Goal: Complete application form

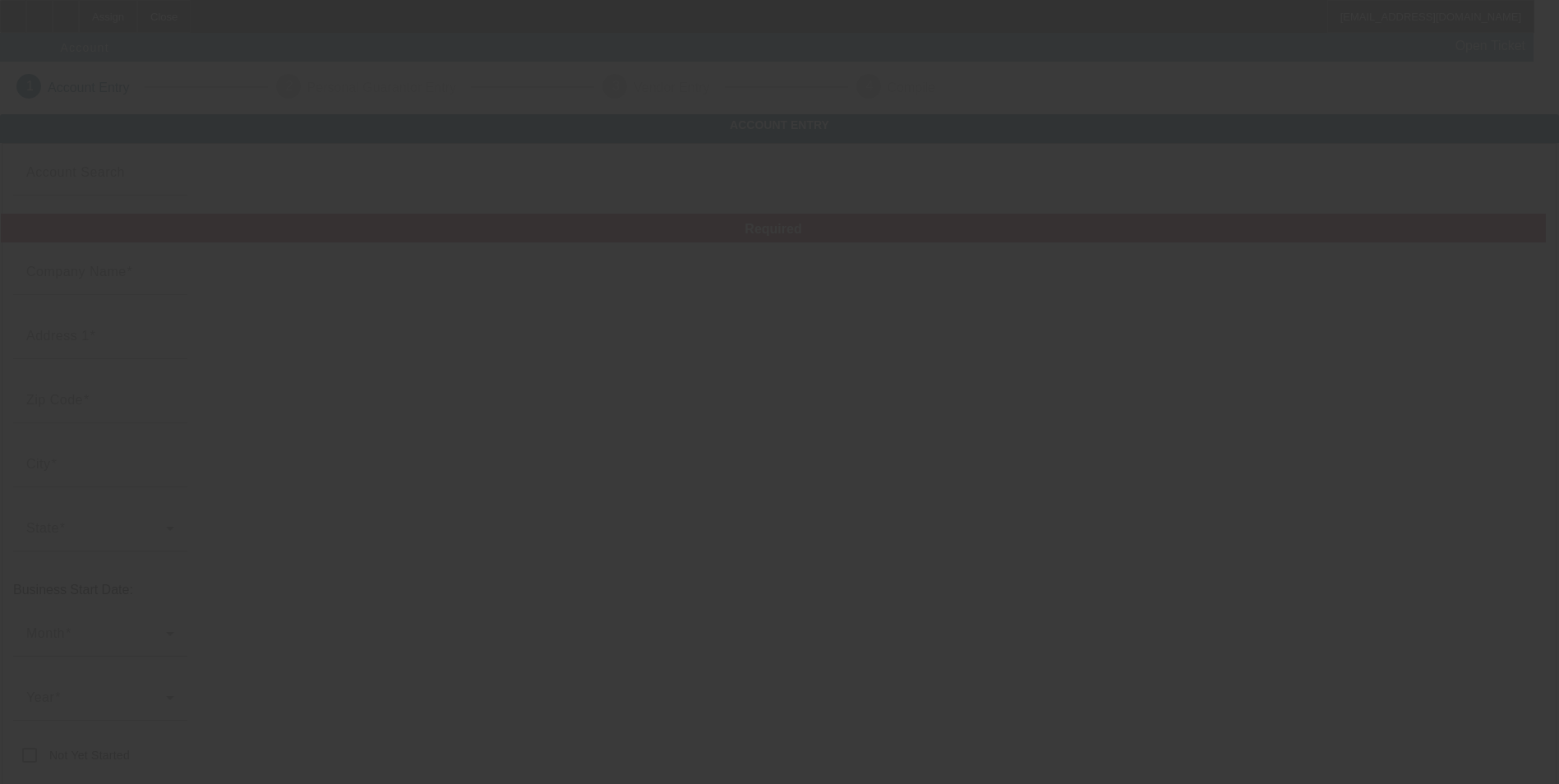
type input "Shawn Lappi"
type input "612 2nd Ave SW"
type input "55008"
type input "Cambridge"
type input "(218) 996-1172"
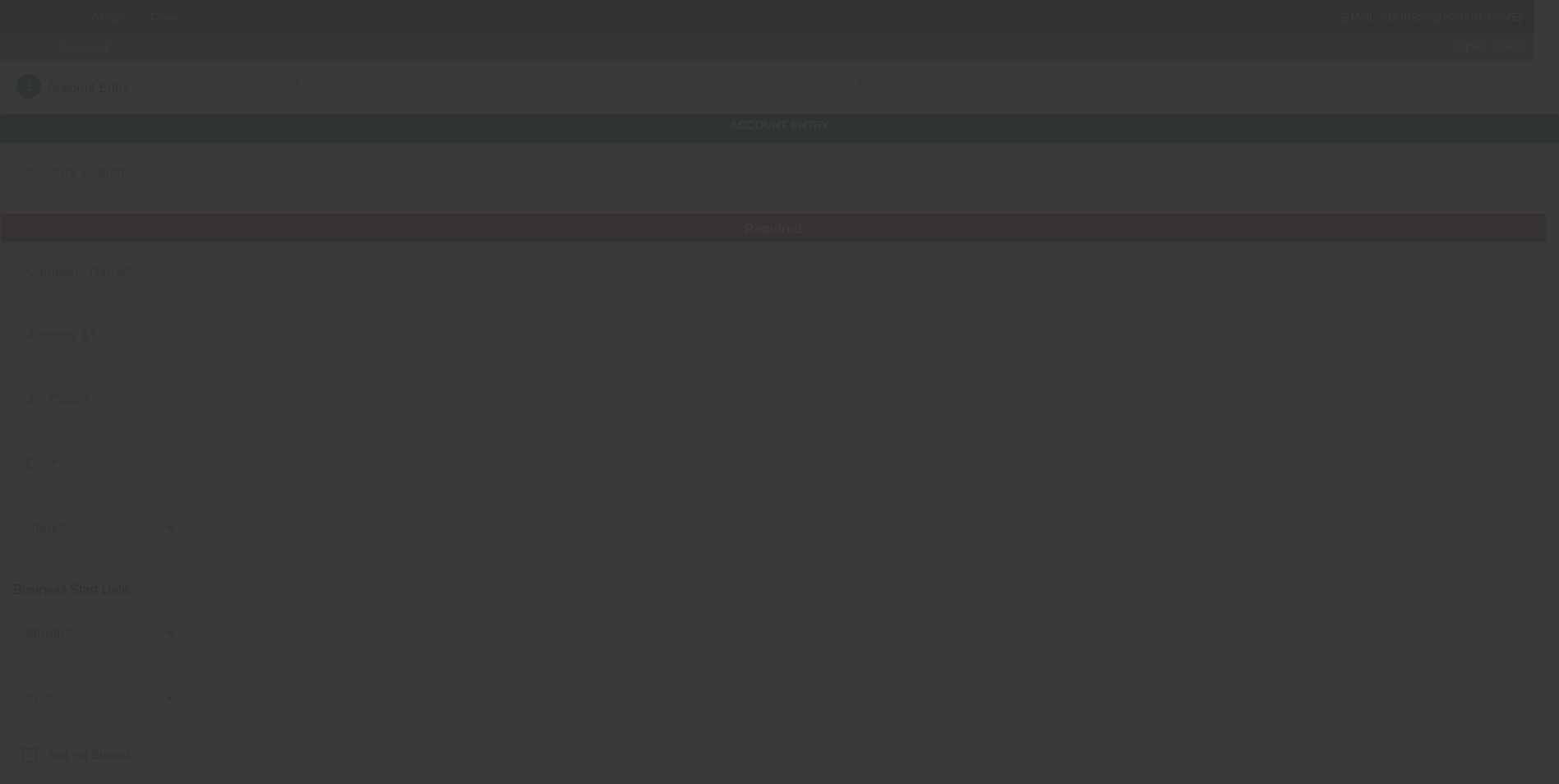
type input "shawnlappi@gmail.com"
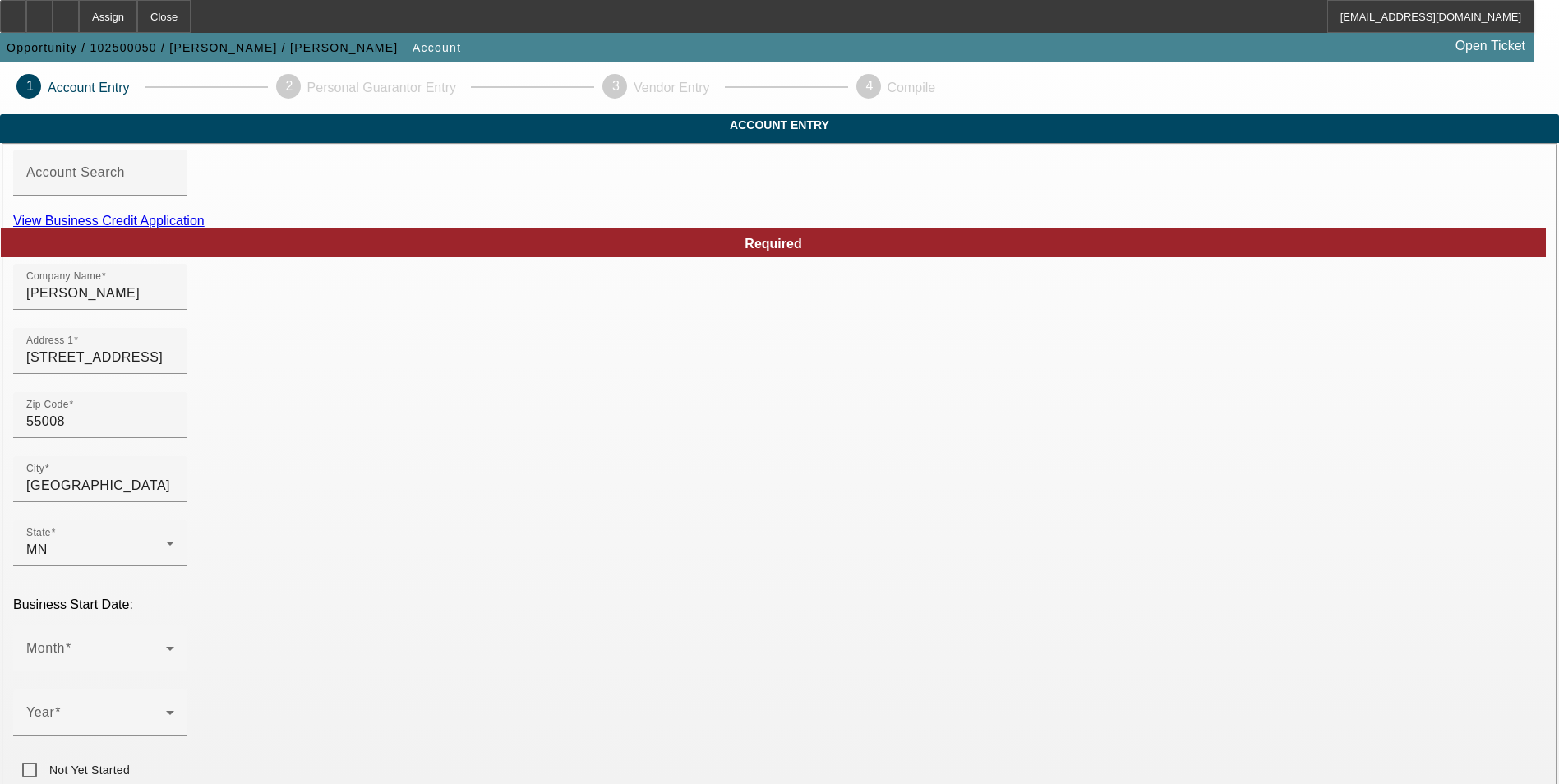
drag, startPoint x: 1353, startPoint y: 352, endPoint x: 1210, endPoint y: 359, distance: 143.2
type input "Maintenance Plus"
click at [166, 709] on span at bounding box center [96, 719] width 140 height 20
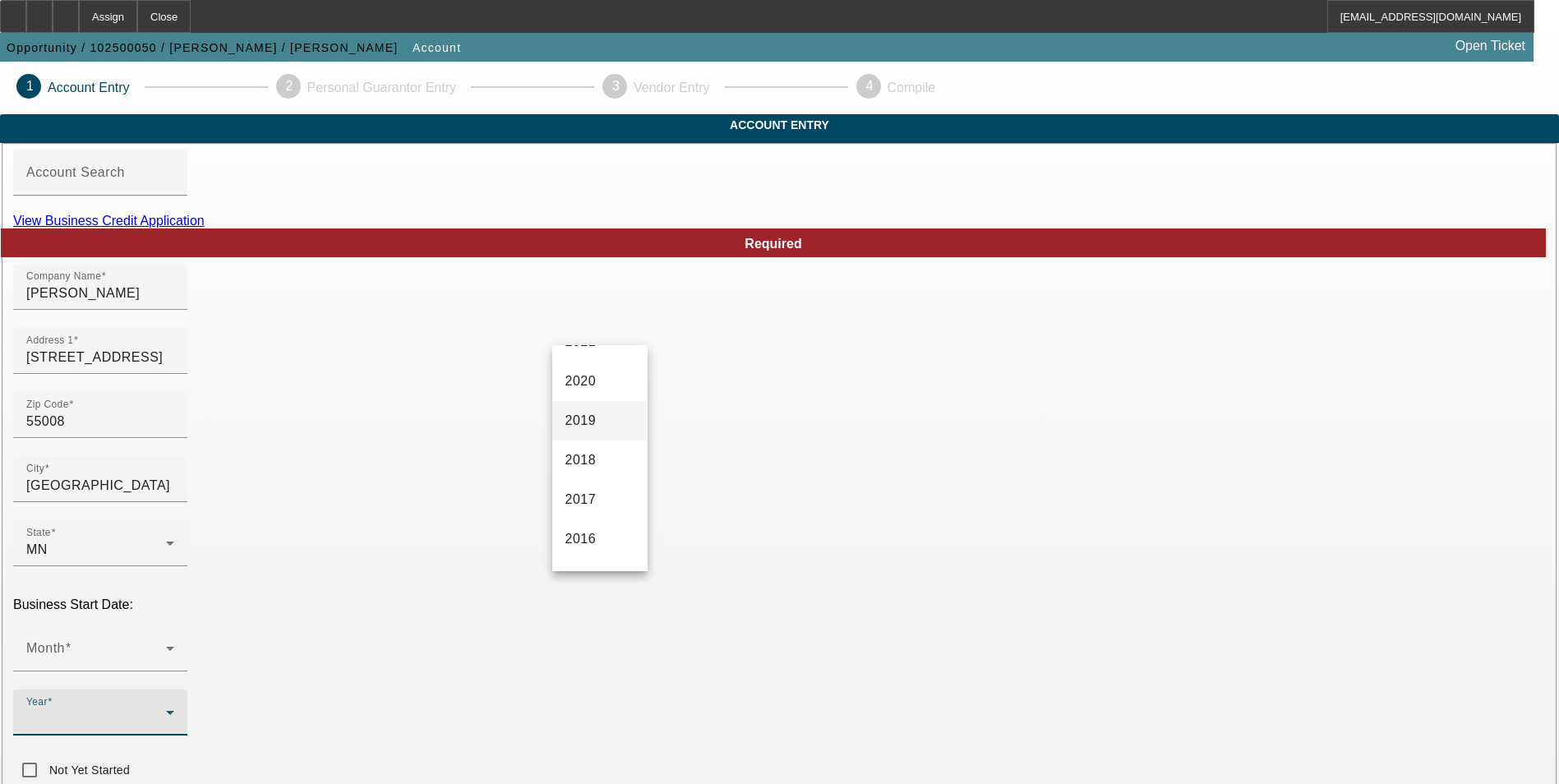
scroll to position [493, 0]
click at [587, 513] on span "2012" at bounding box center [581, 509] width 31 height 20
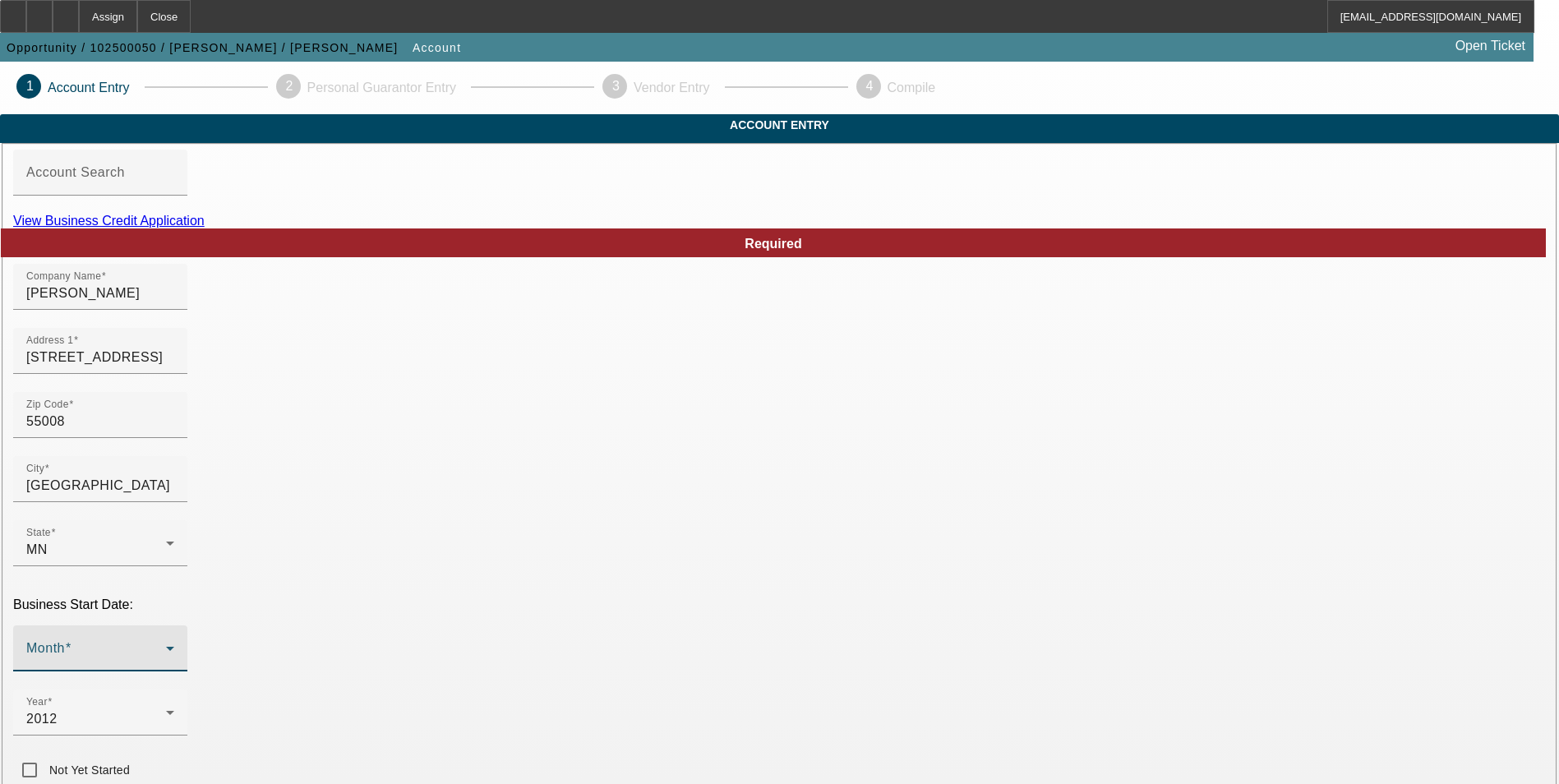
click at [166, 645] on span at bounding box center [96, 654] width 140 height 20
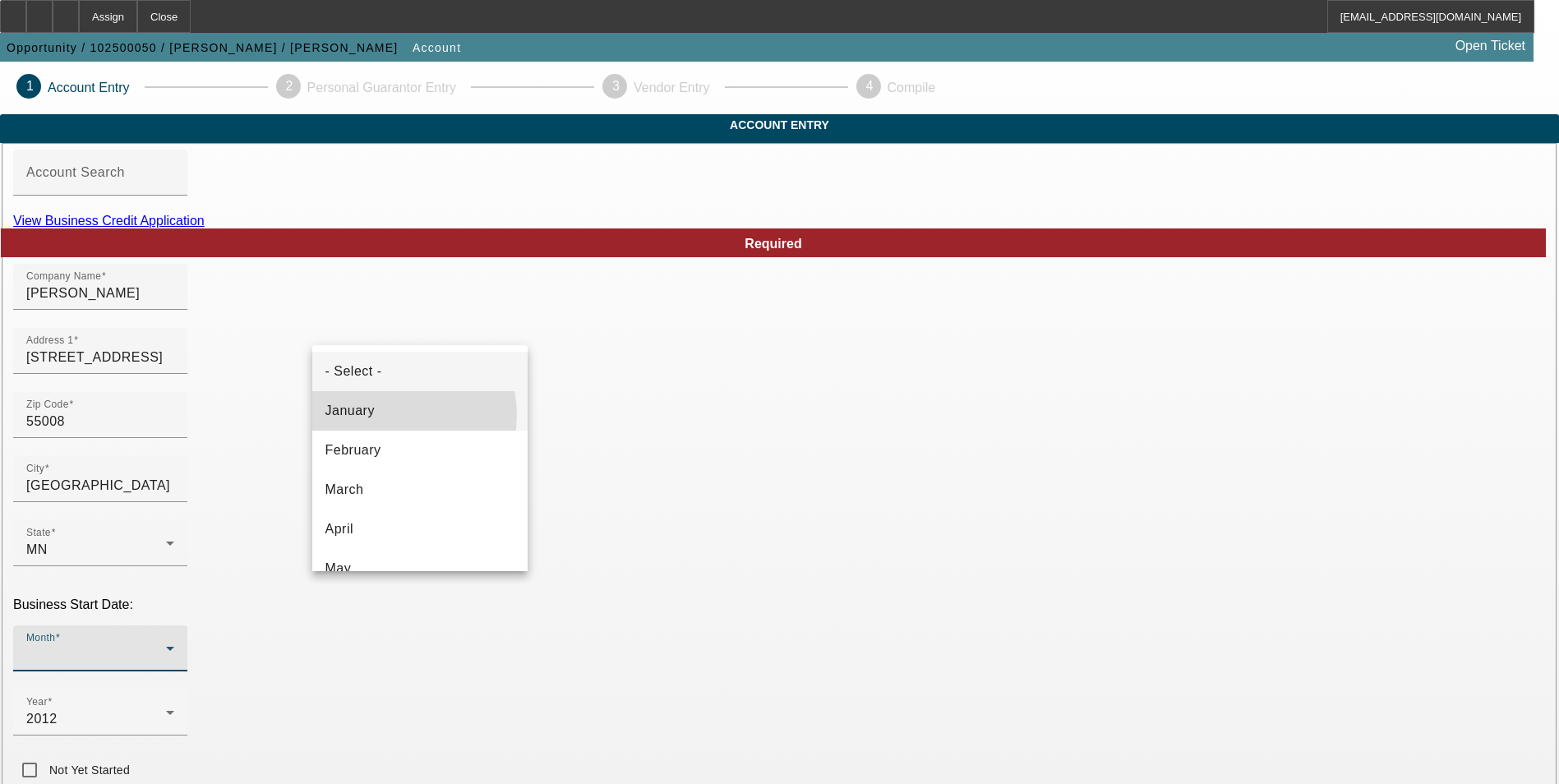
click at [395, 414] on mat-option "January" at bounding box center [419, 411] width 216 height 40
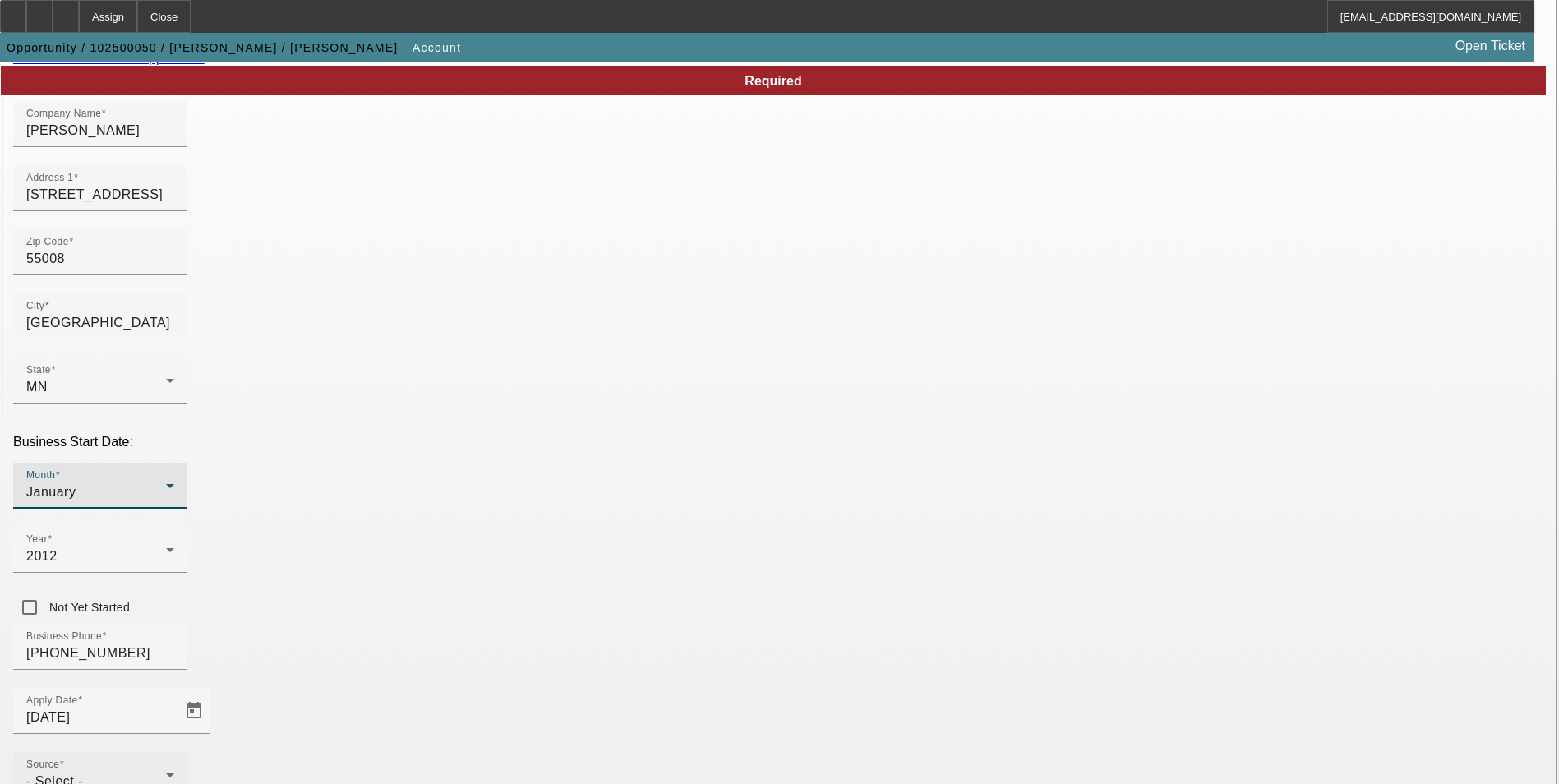
scroll to position [164, 0]
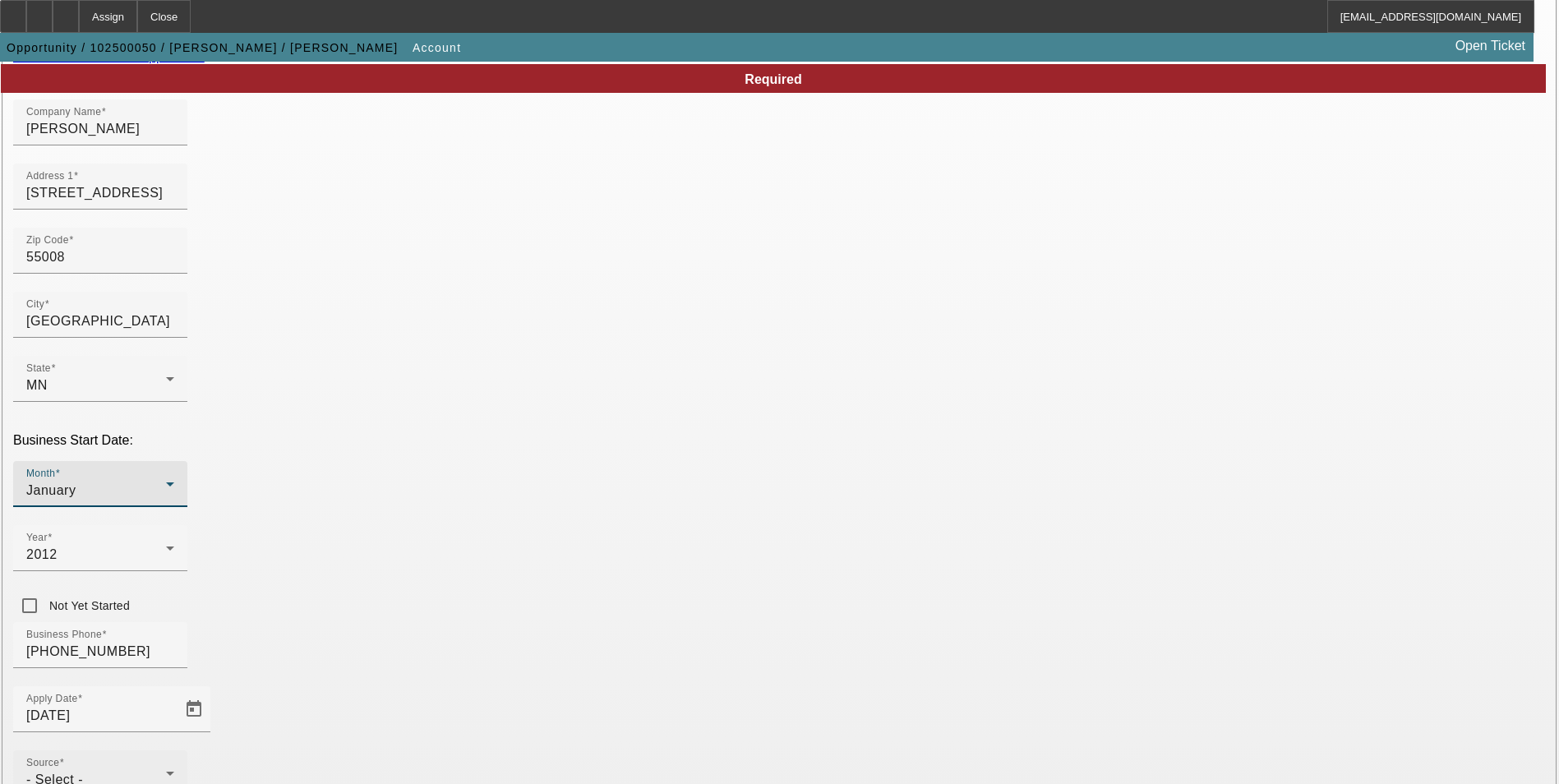
click at [174, 750] on div "Source - Select -" at bounding box center [100, 773] width 148 height 46
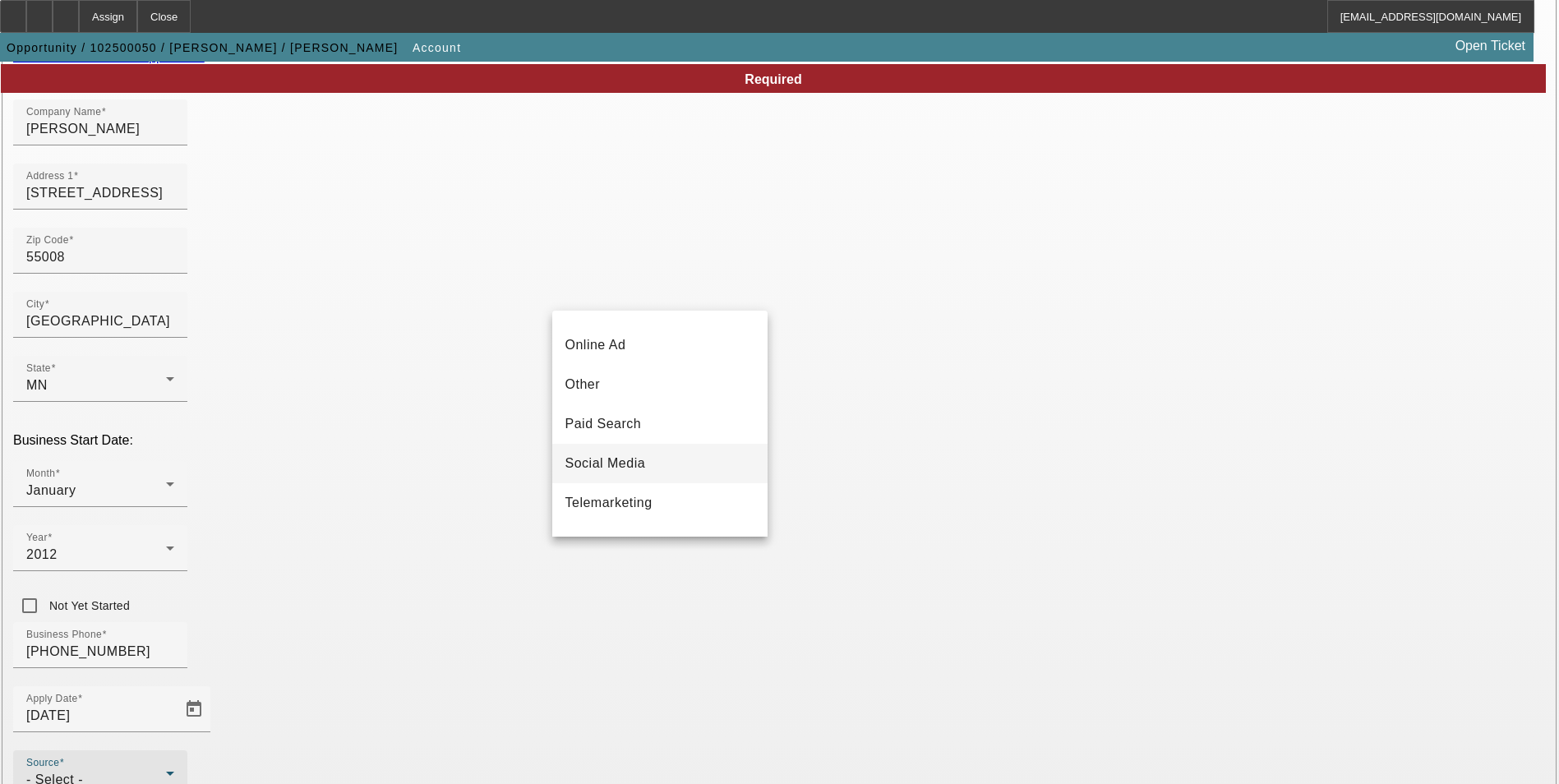
scroll to position [493, 0]
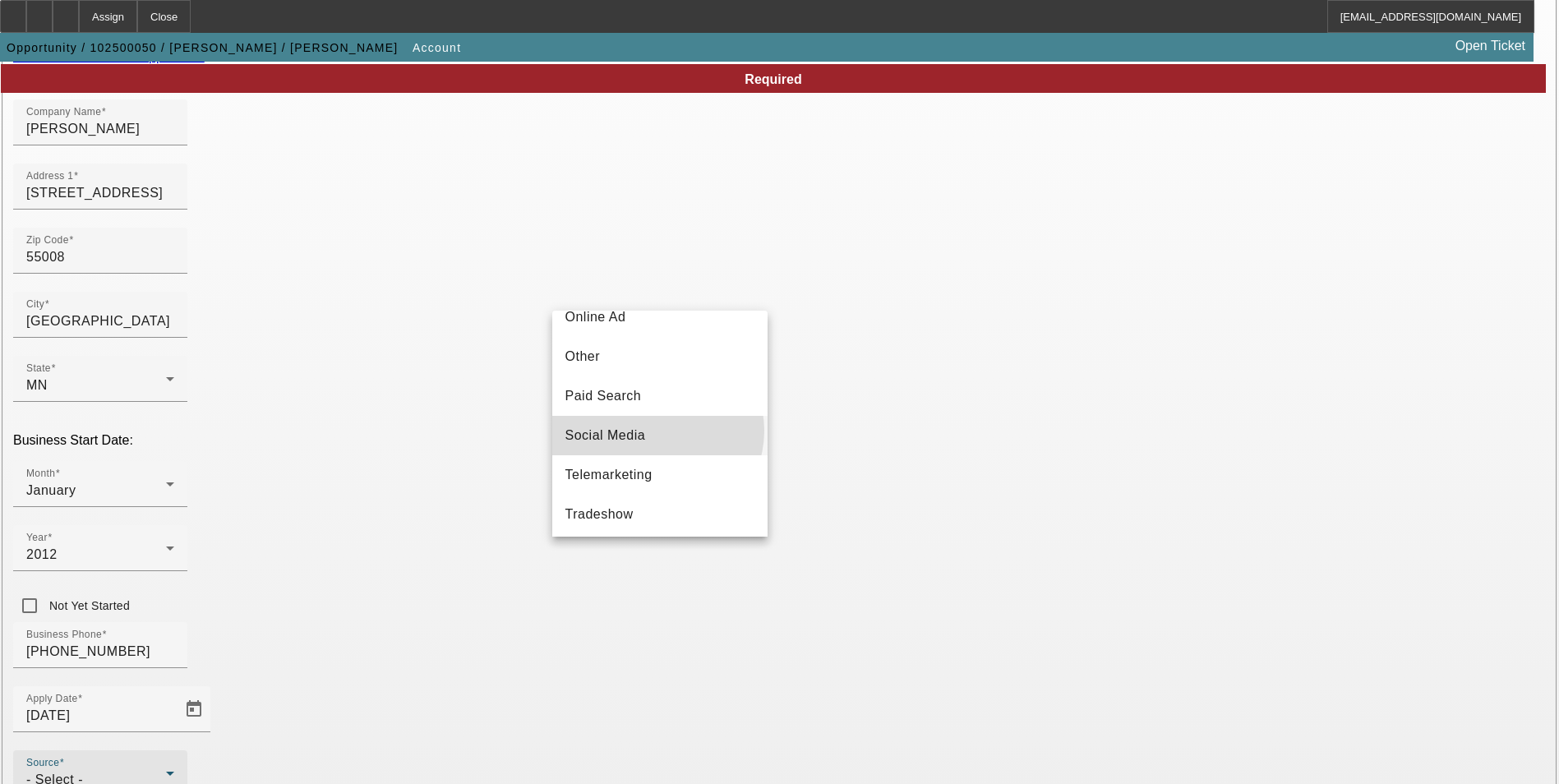
click at [656, 439] on mat-option "Social Media" at bounding box center [660, 436] width 216 height 40
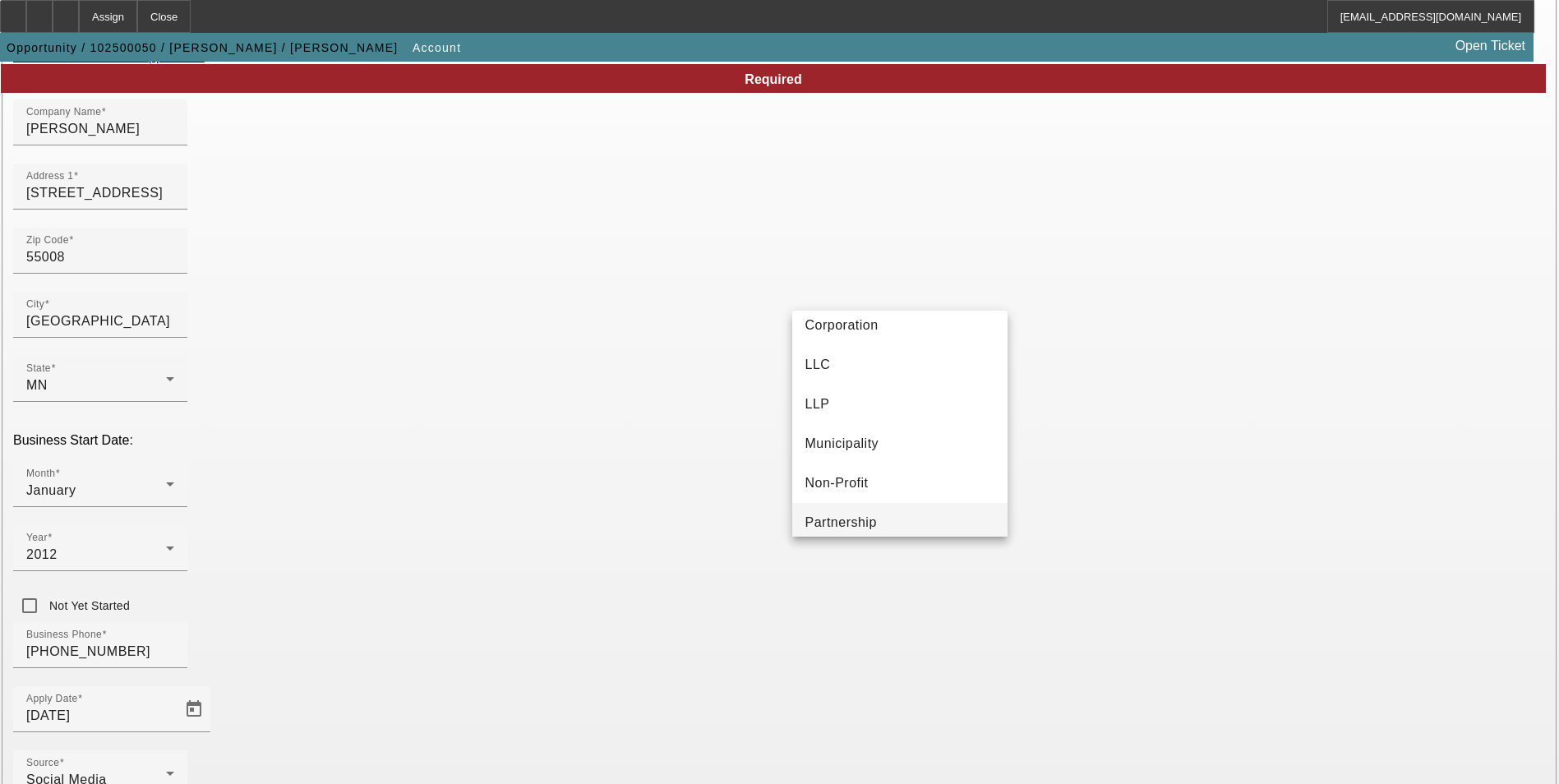
scroll to position [102, 0]
click at [893, 502] on span "Proprietorship" at bounding box center [850, 510] width 88 height 20
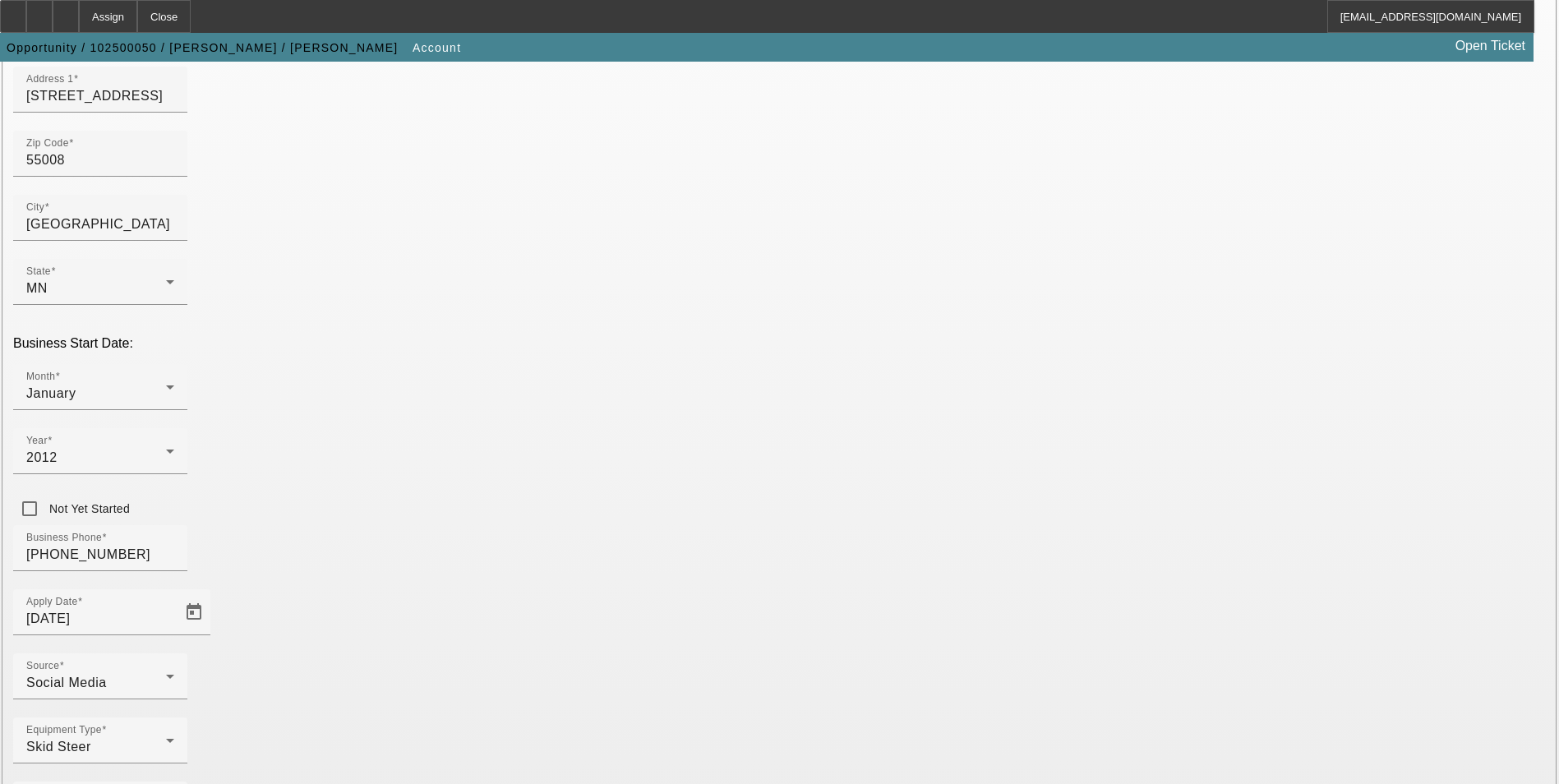
scroll to position [268, 0]
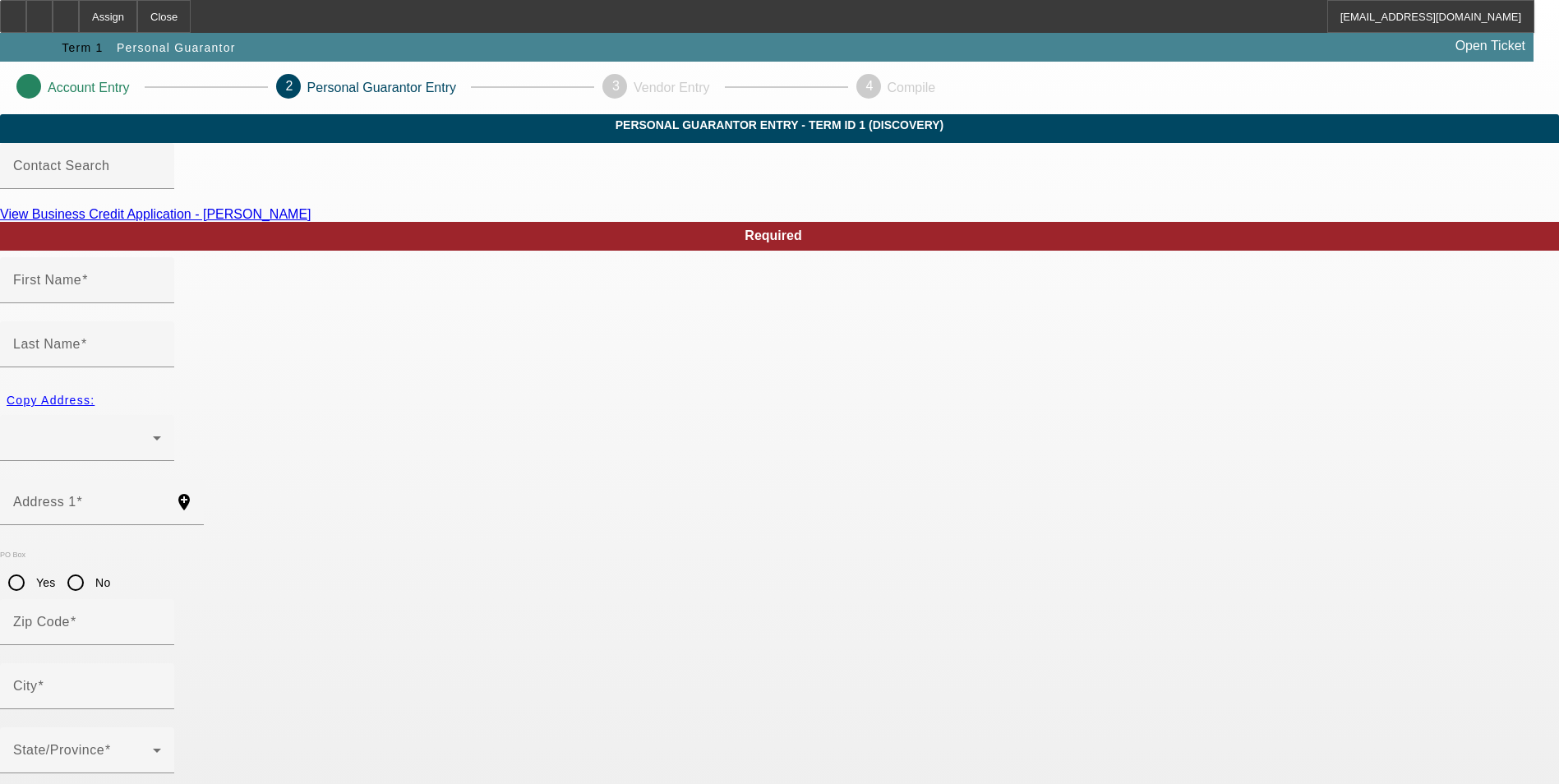
type input "Shawn"
type input "Lappi"
radio input "true"
type input "(218) 996-1172"
type input "469-90-4220"
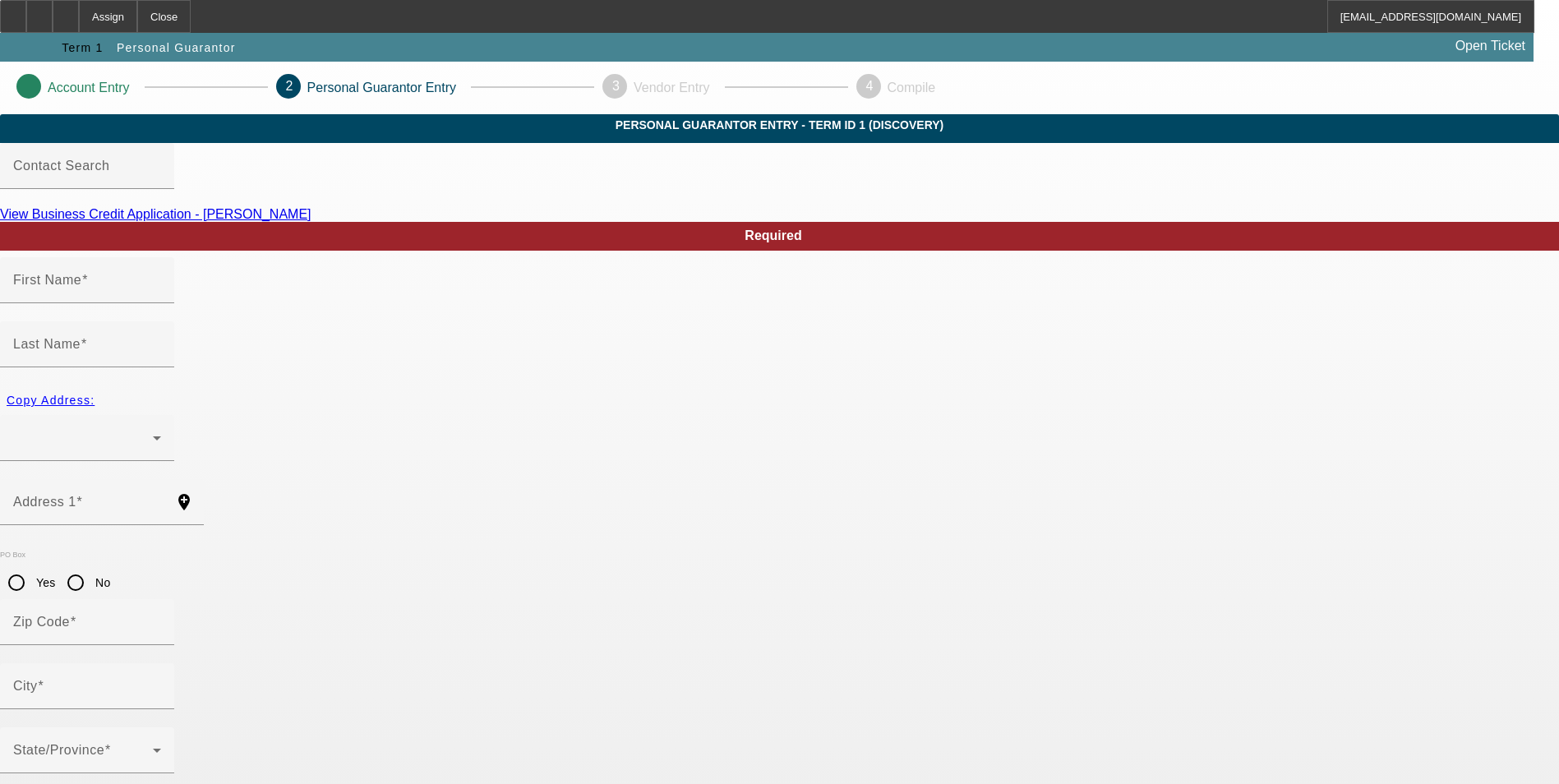
type input "shawnlappi@gmail.com"
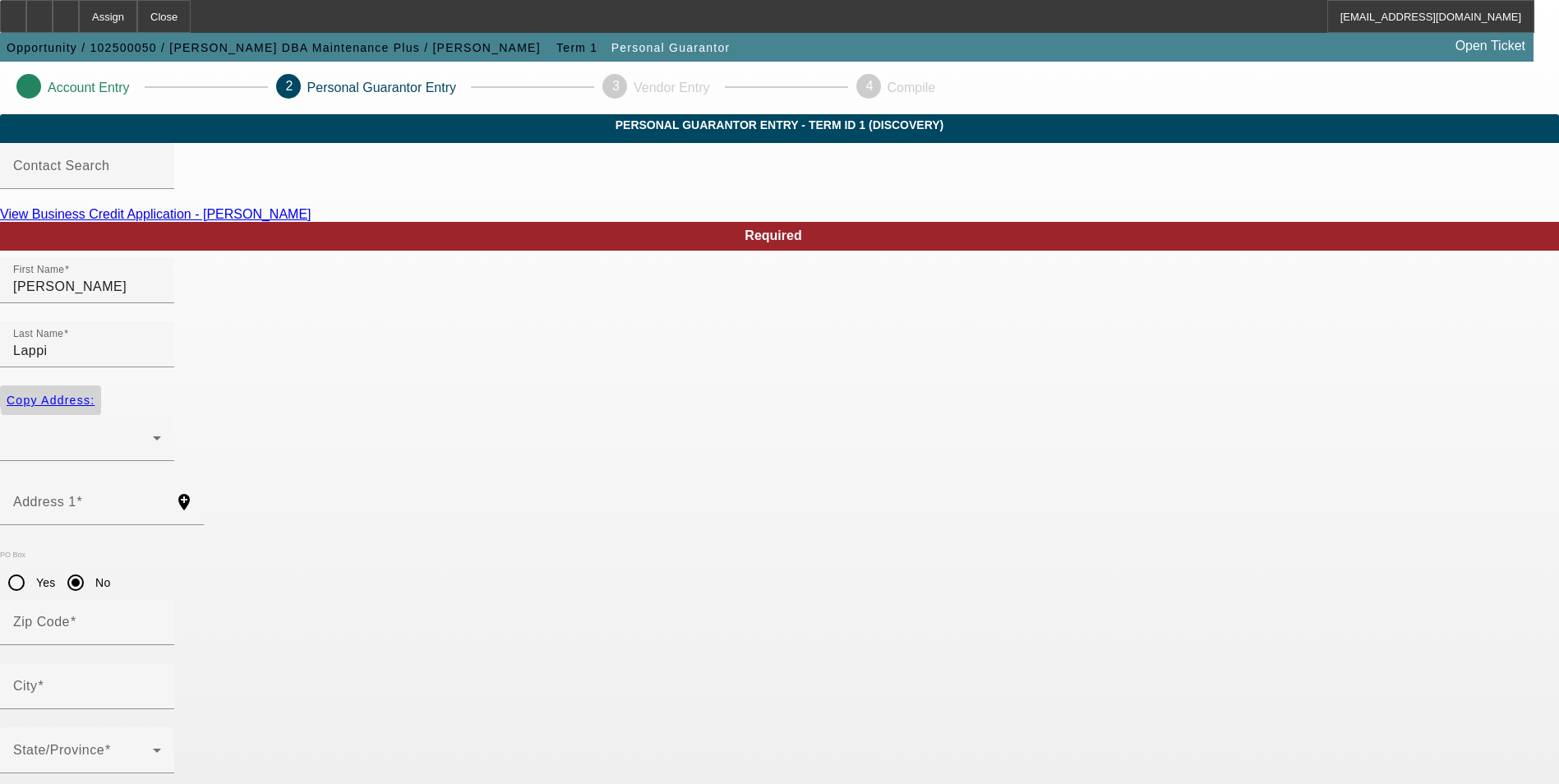
click at [94, 394] on span "Copy Address:" at bounding box center [50, 400] width 88 height 13
radio input "false"
click at [153, 428] on div at bounding box center [83, 438] width 140 height 20
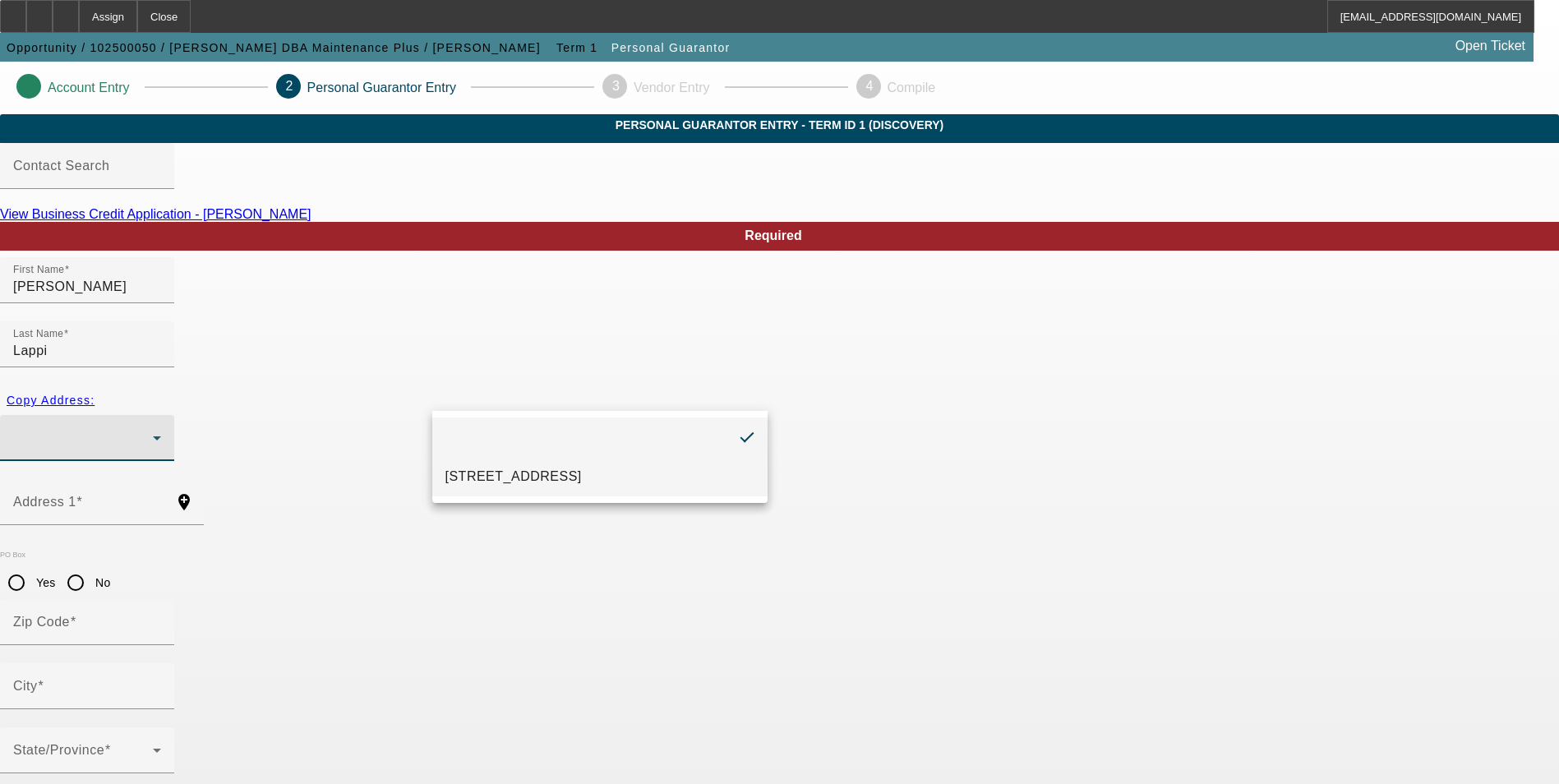
click at [502, 465] on mat-option "612 2nd Ave SW Cambridge, MN 55008" at bounding box center [600, 476] width 335 height 40
click at [101, 386] on span "button" at bounding box center [50, 400] width 101 height 40
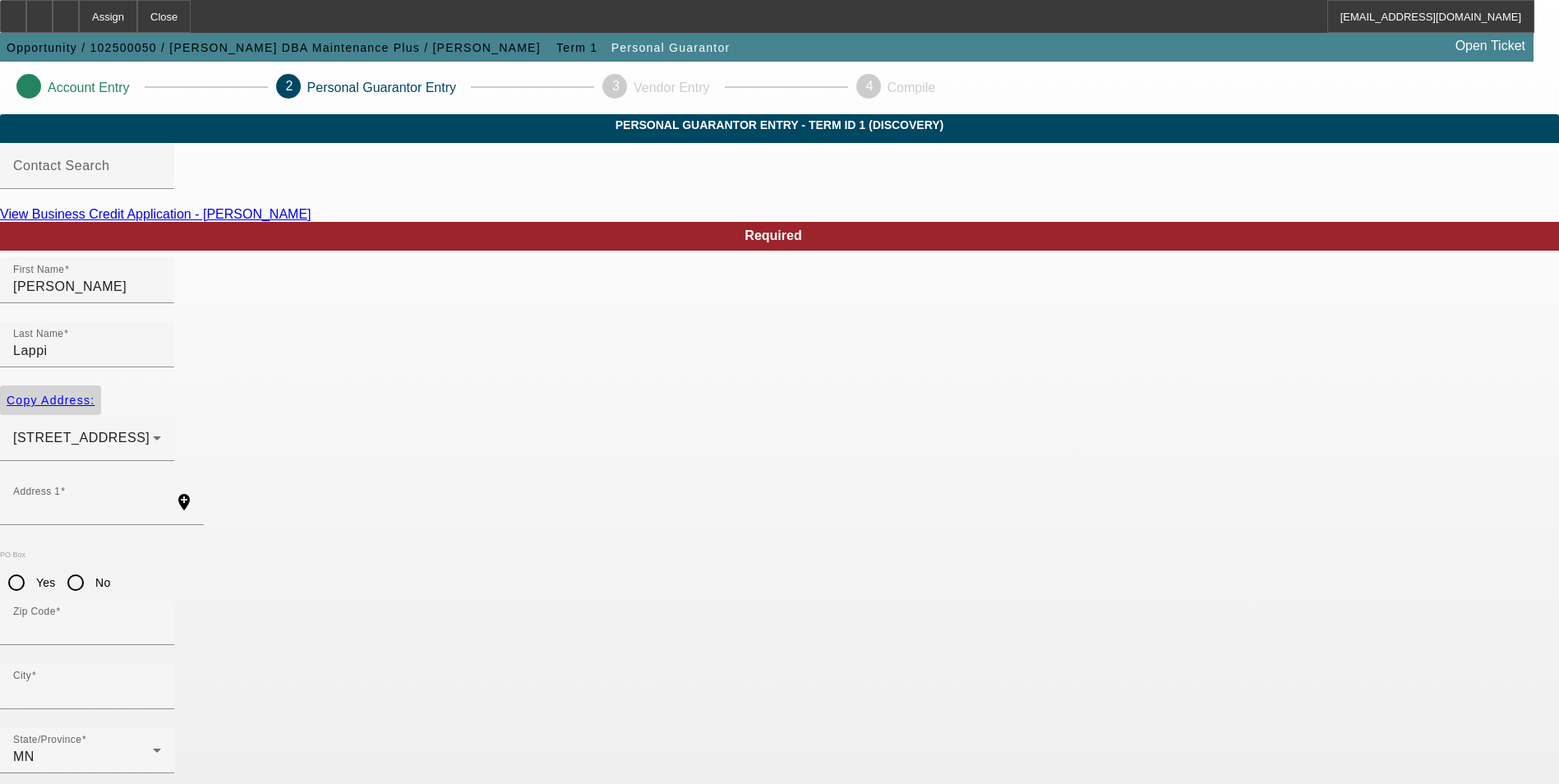
type input "612 2nd Ave SW"
type input "55008"
type input "Cambridge"
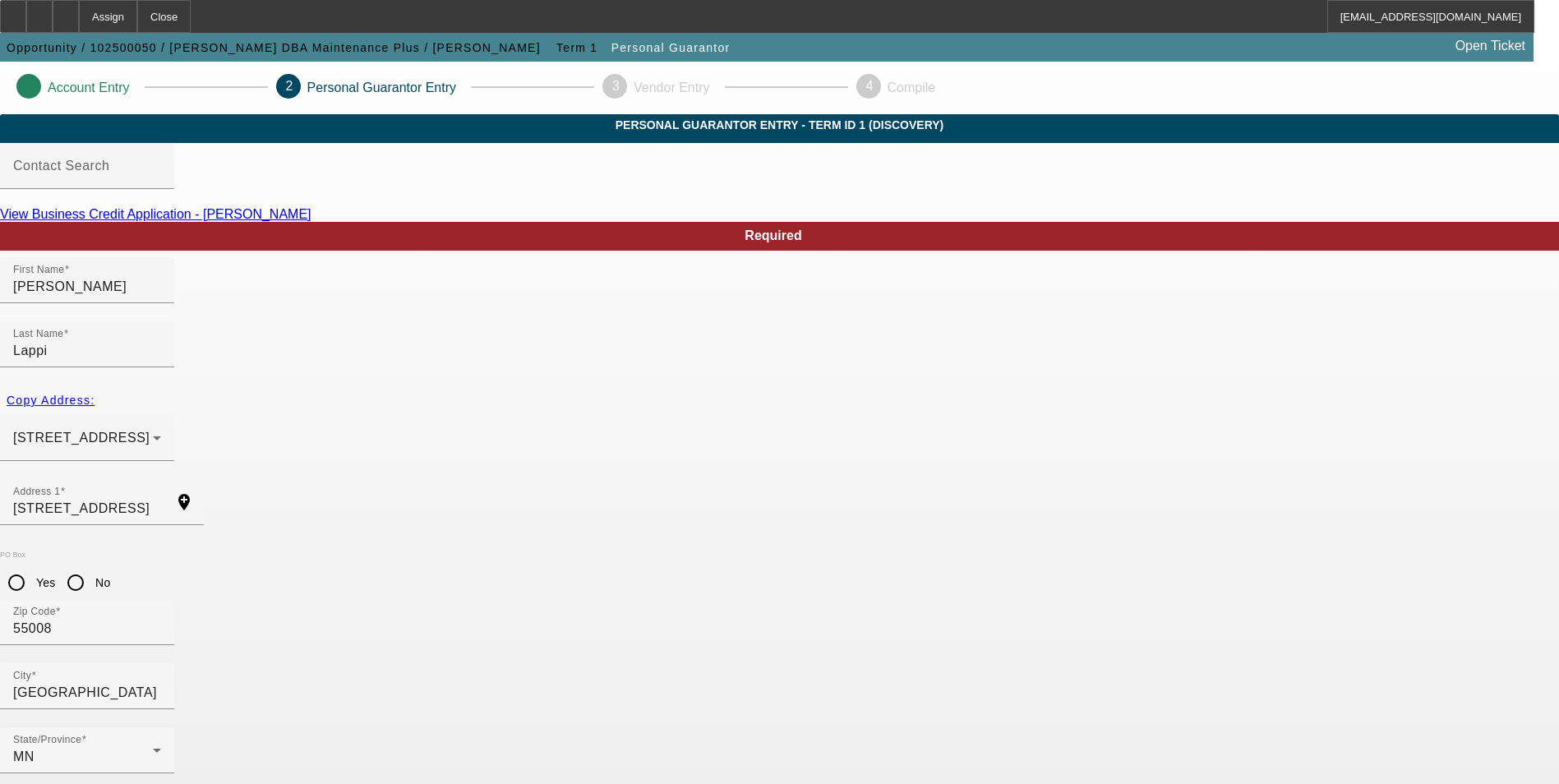
type input "1"
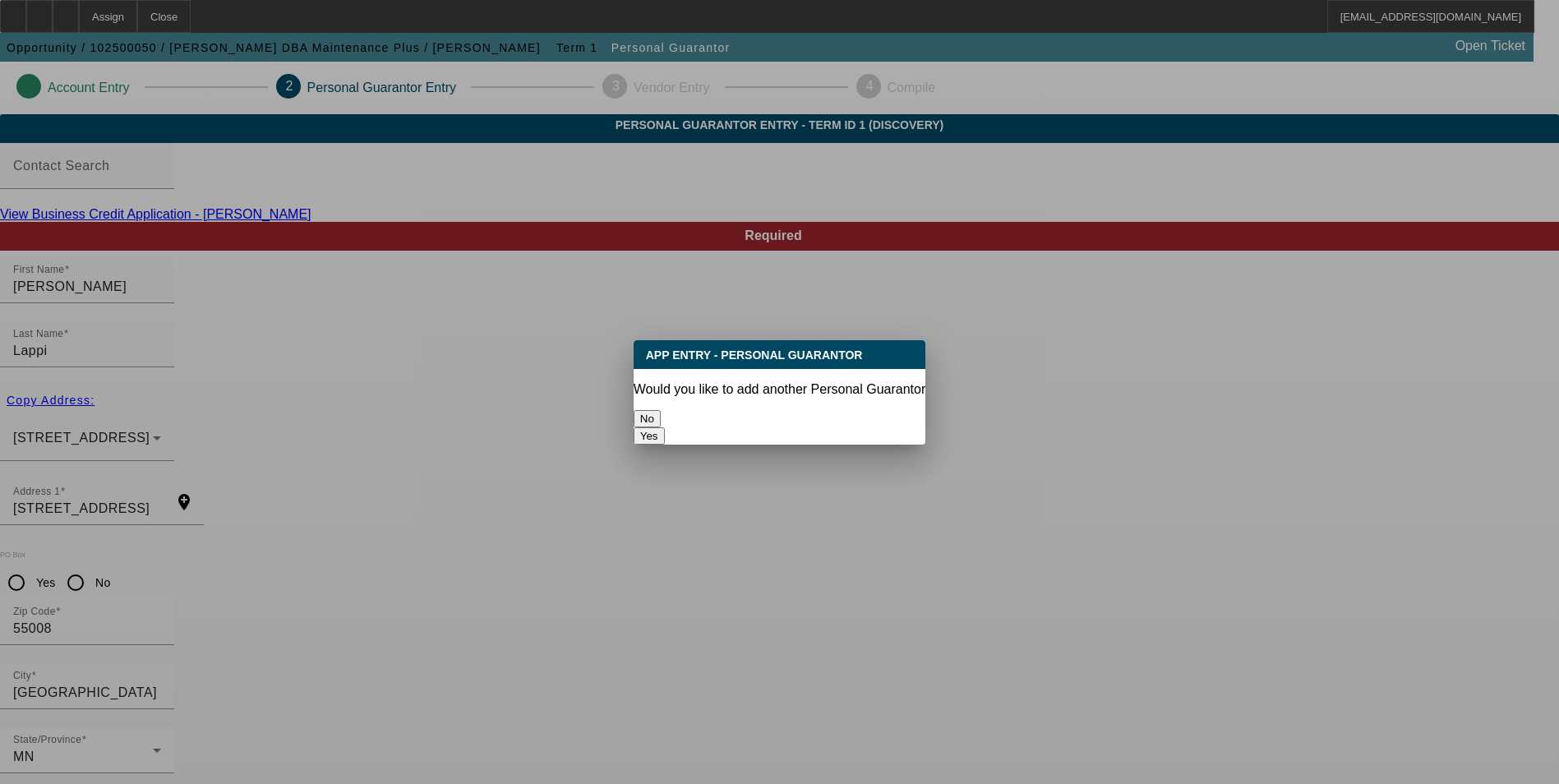
click at [661, 413] on button "No" at bounding box center [647, 418] width 27 height 17
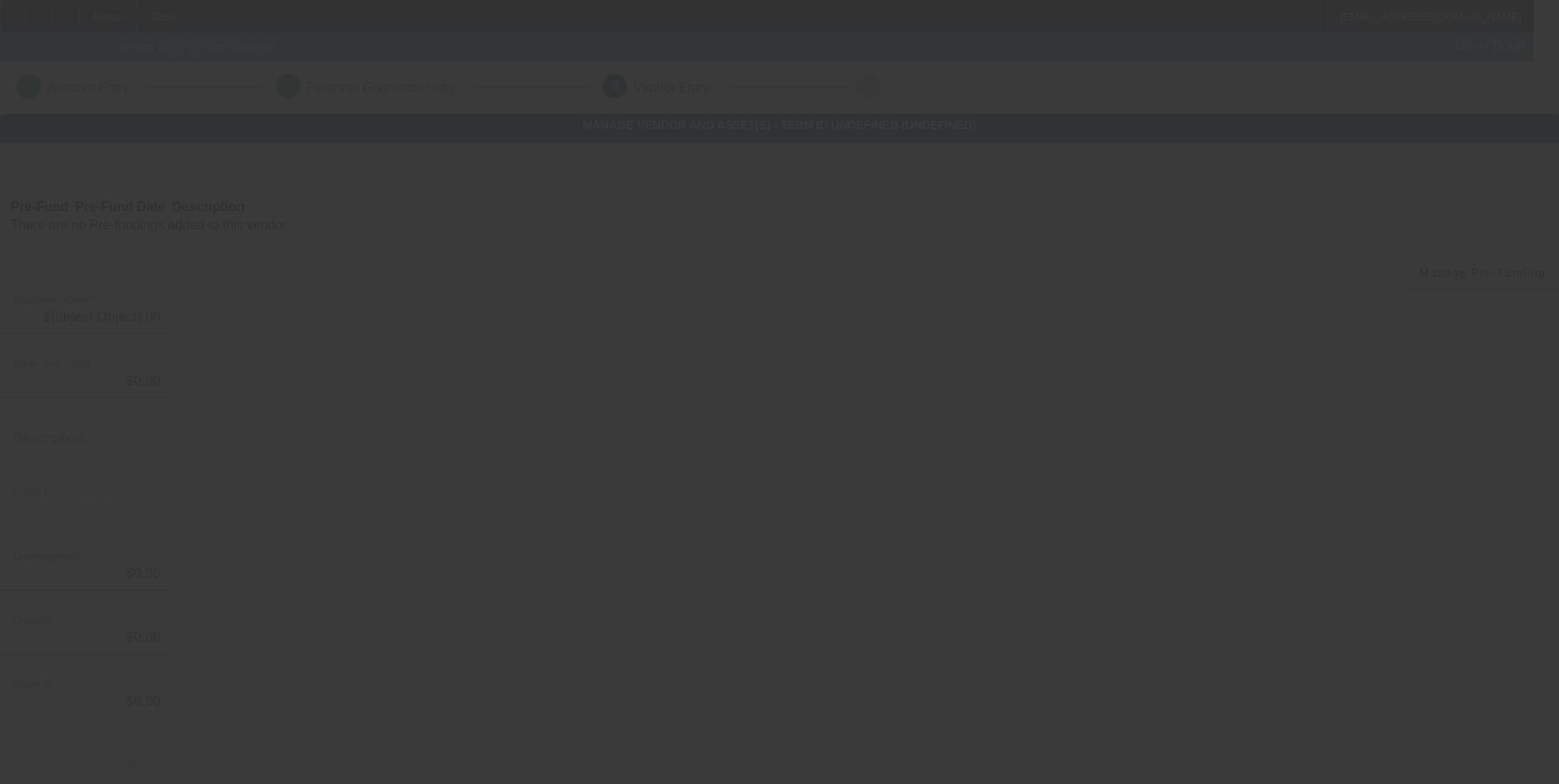
type input "$25,000.99"
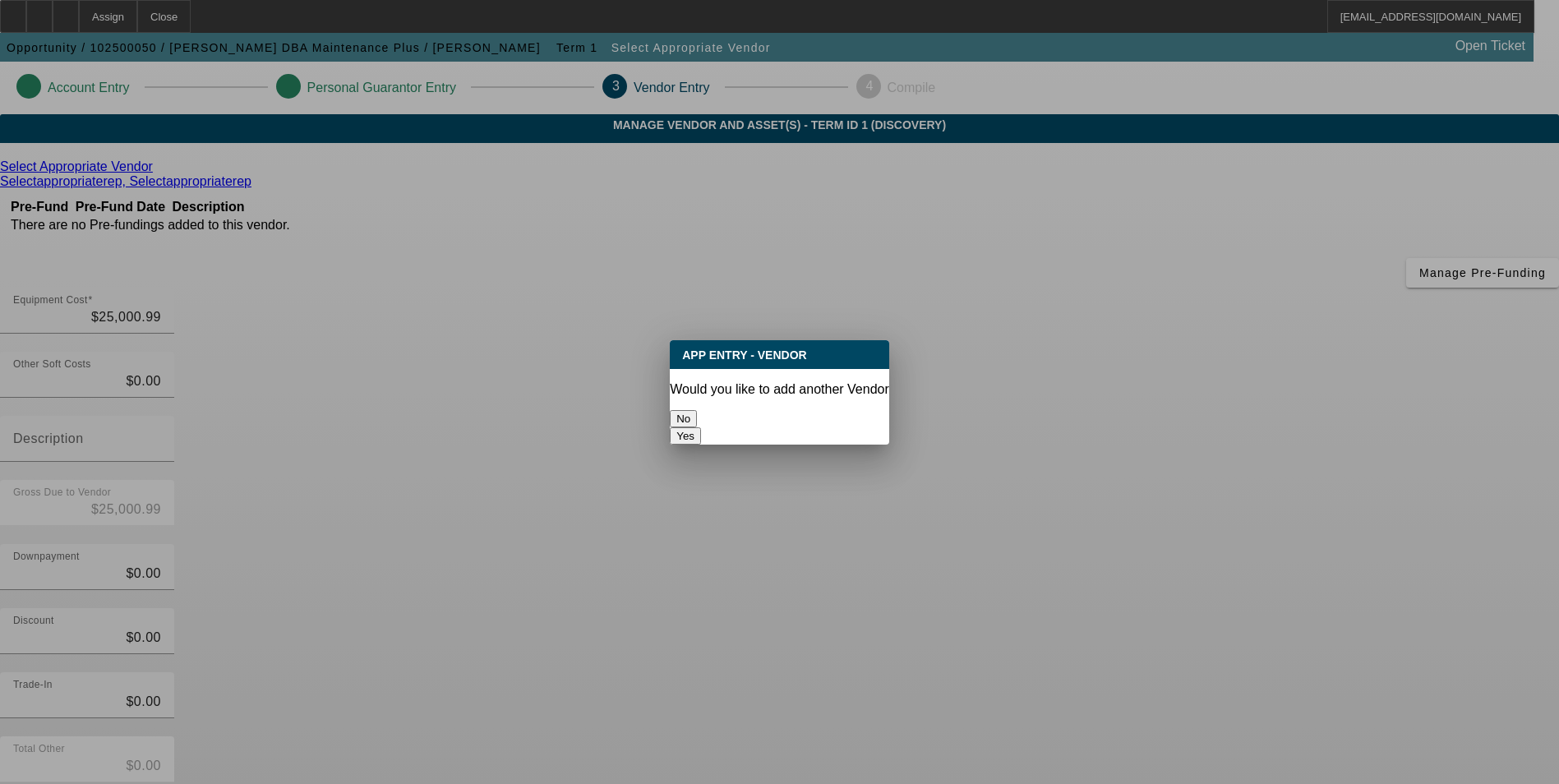
click at [697, 410] on button "No" at bounding box center [683, 418] width 27 height 17
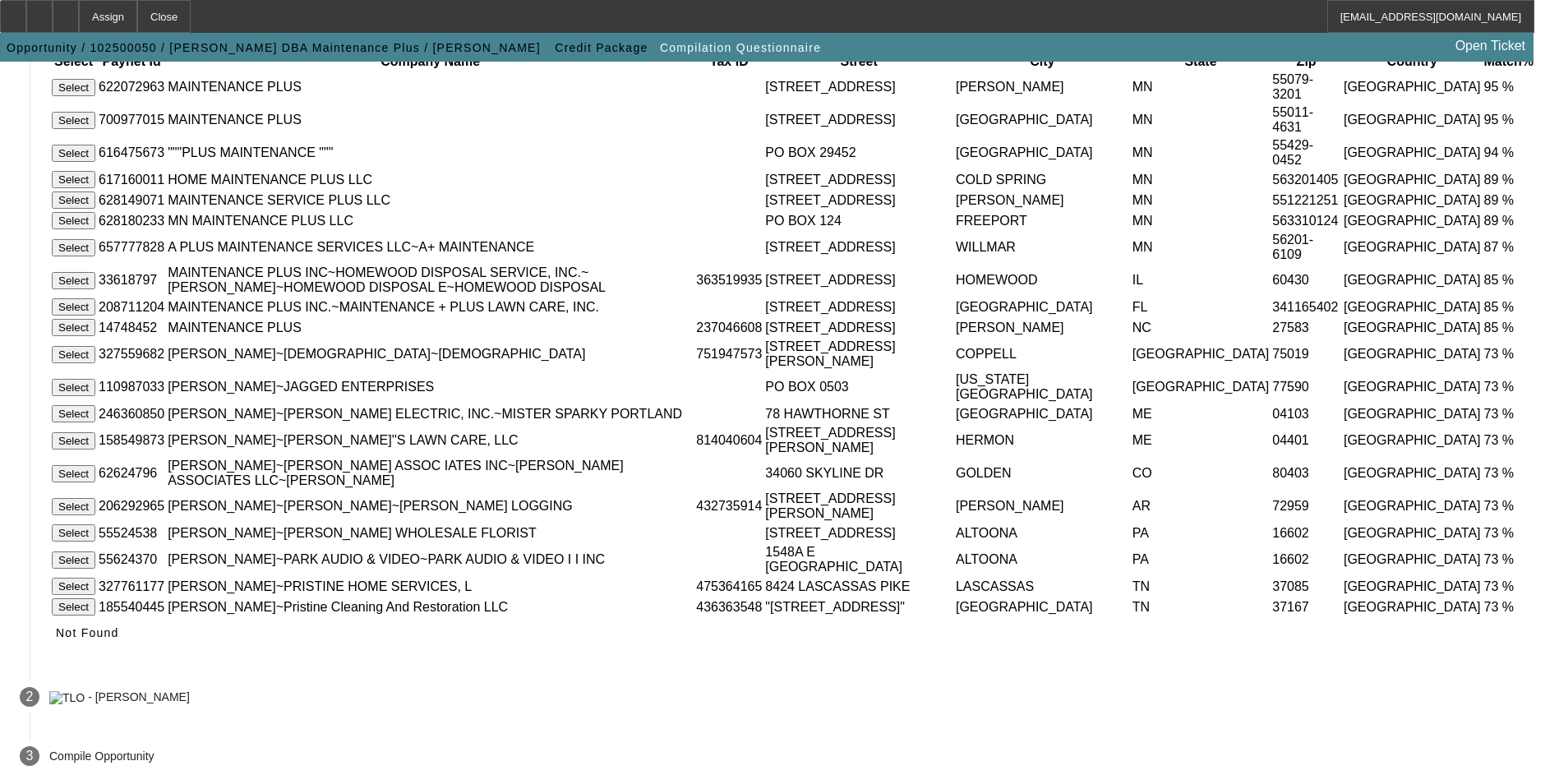
scroll to position [358, 0]
click at [119, 637] on span "Not Found" at bounding box center [88, 631] width 64 height 13
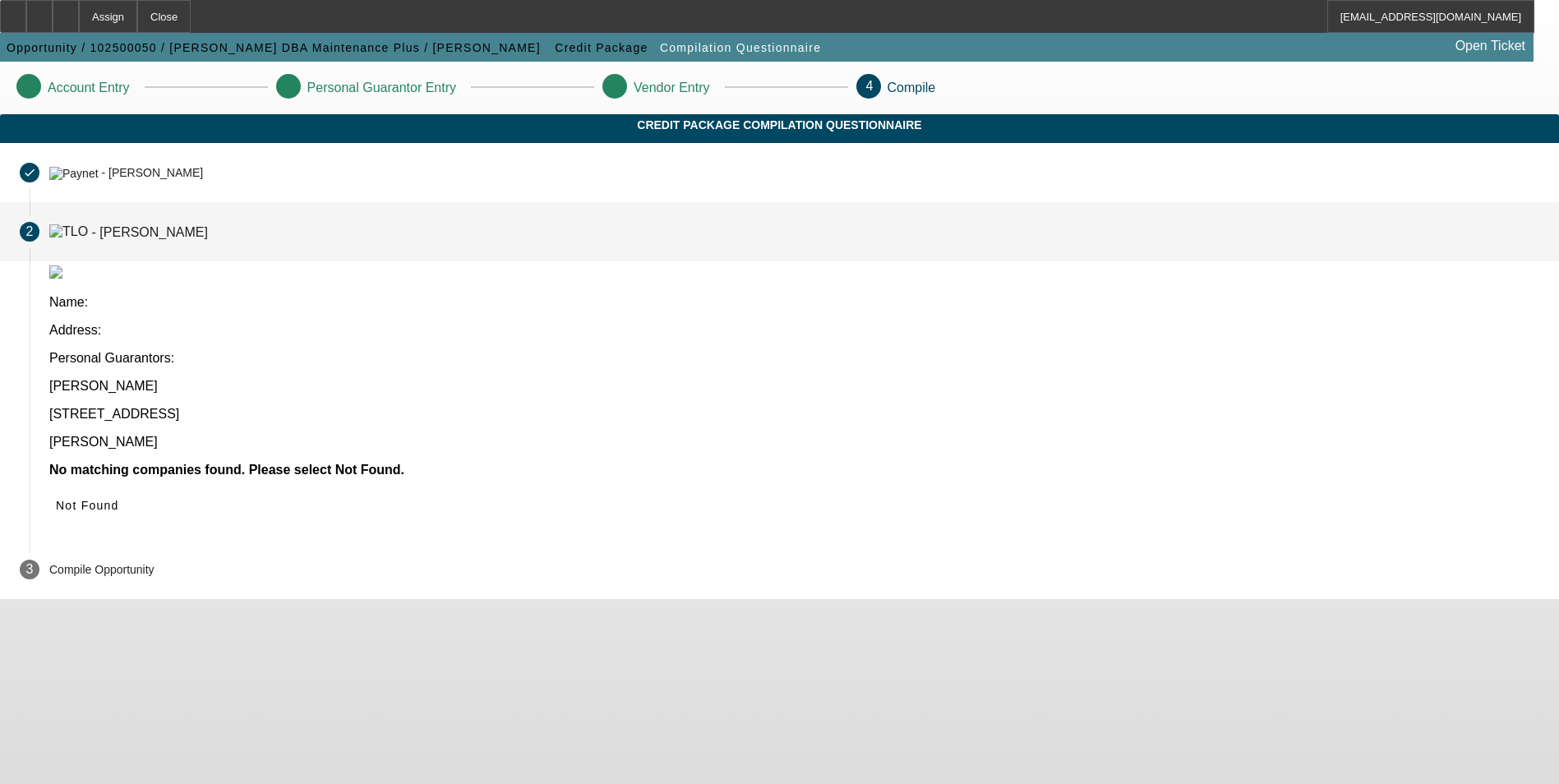
scroll to position [0, 0]
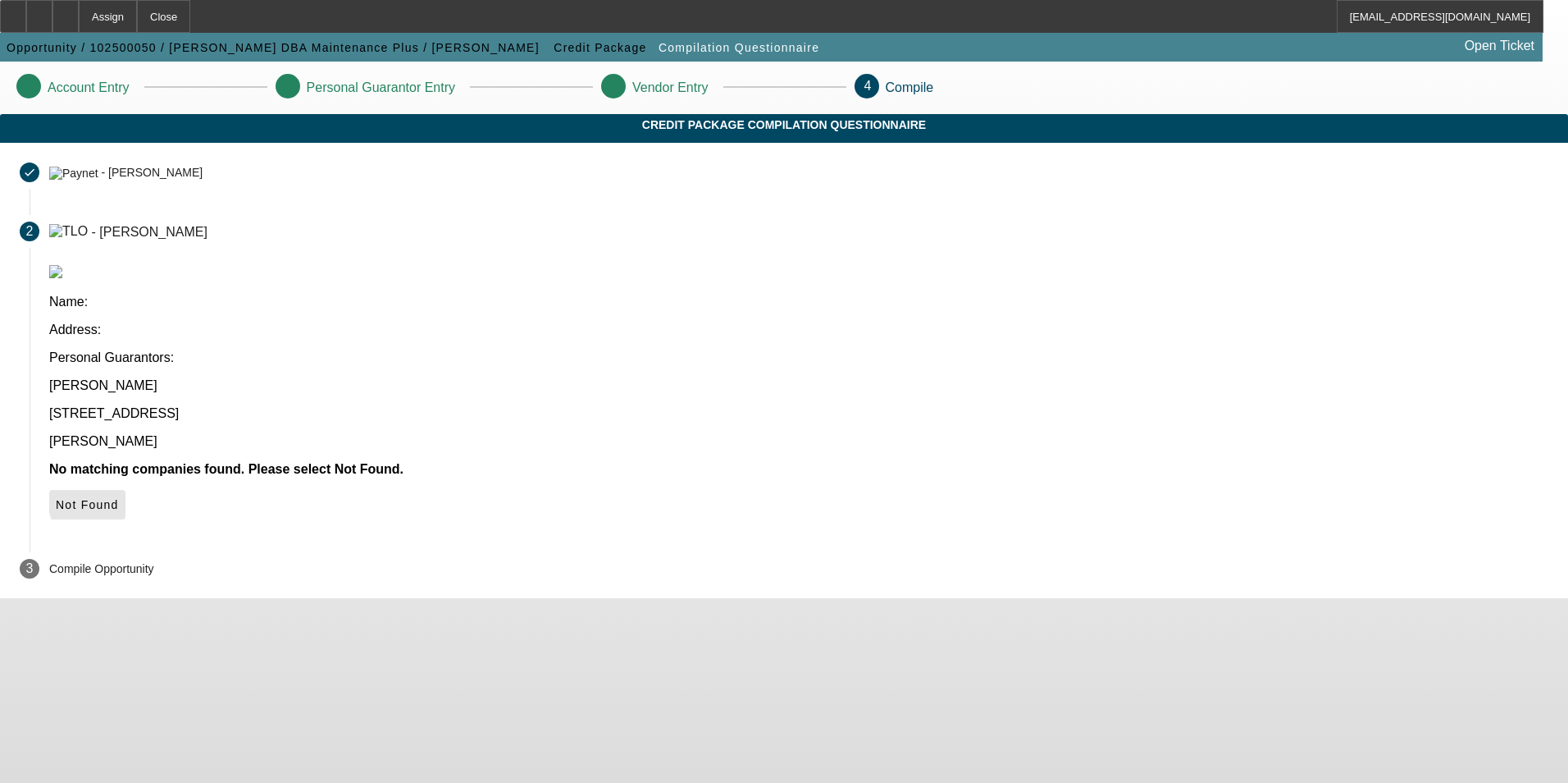
click at [119, 498] on span "Not Found" at bounding box center [87, 504] width 63 height 13
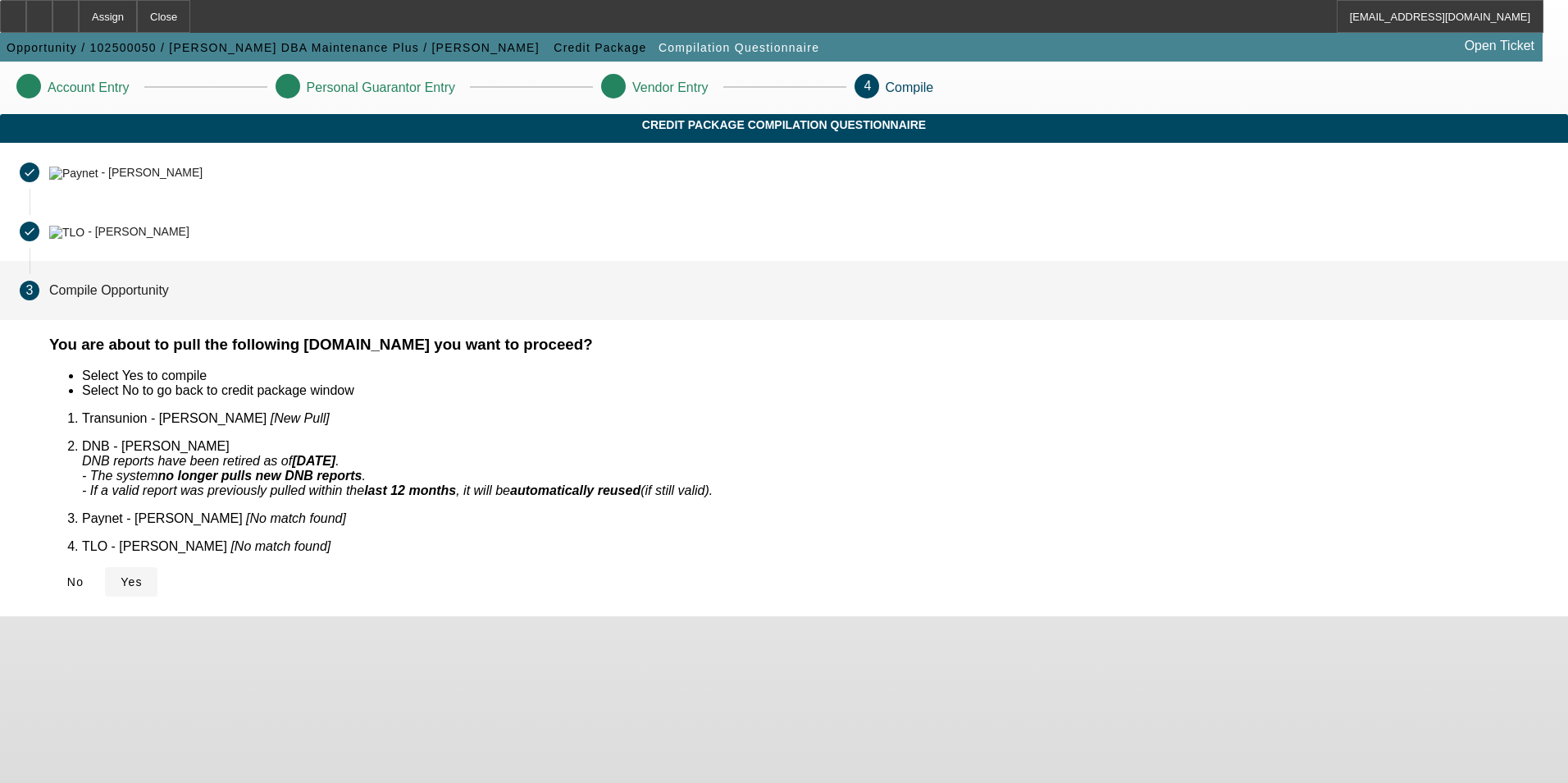
click at [120, 575] on icon at bounding box center [120, 582] width 0 height 13
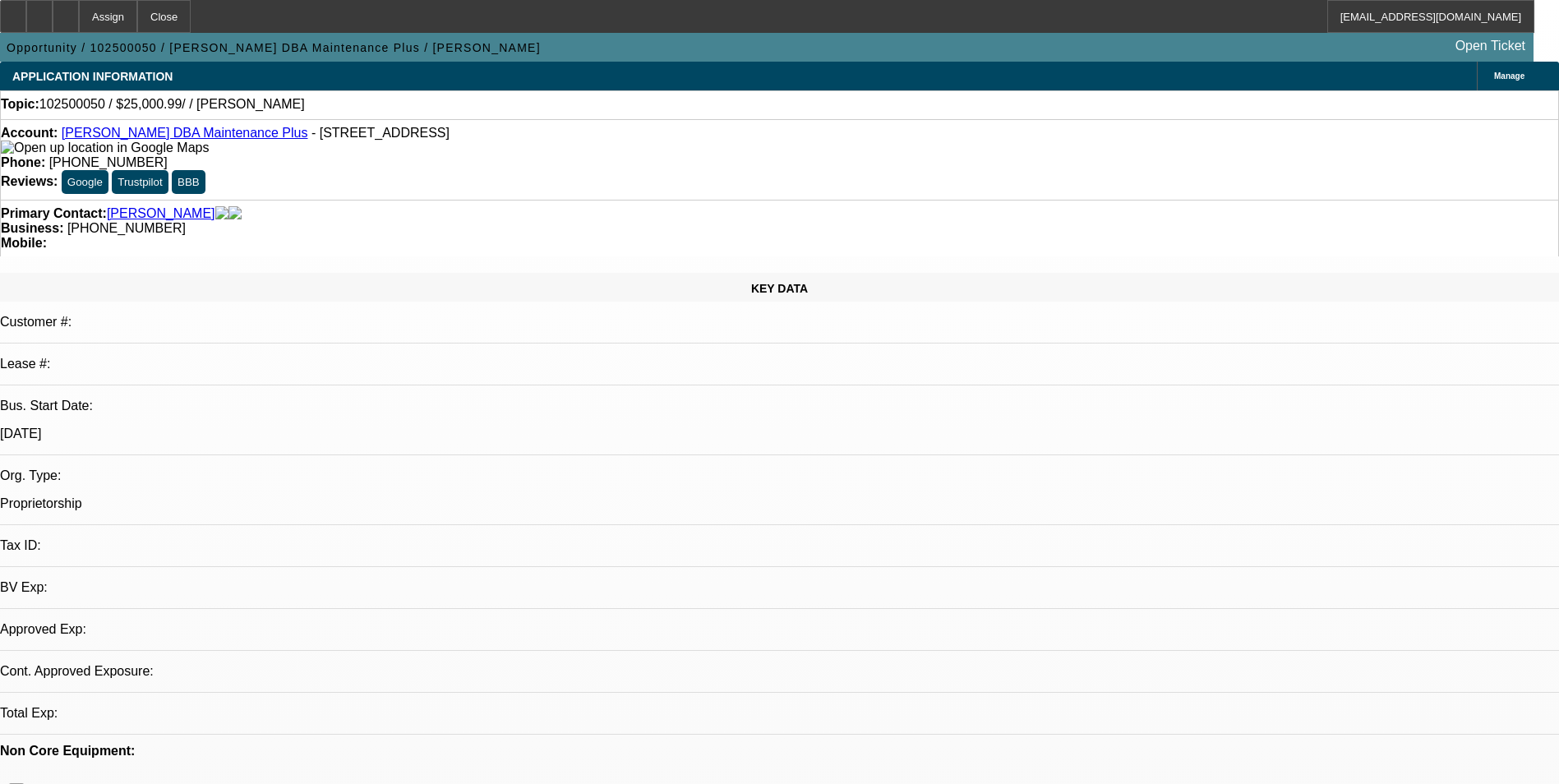
select select "0"
select select "2"
select select "0.1"
select select "4"
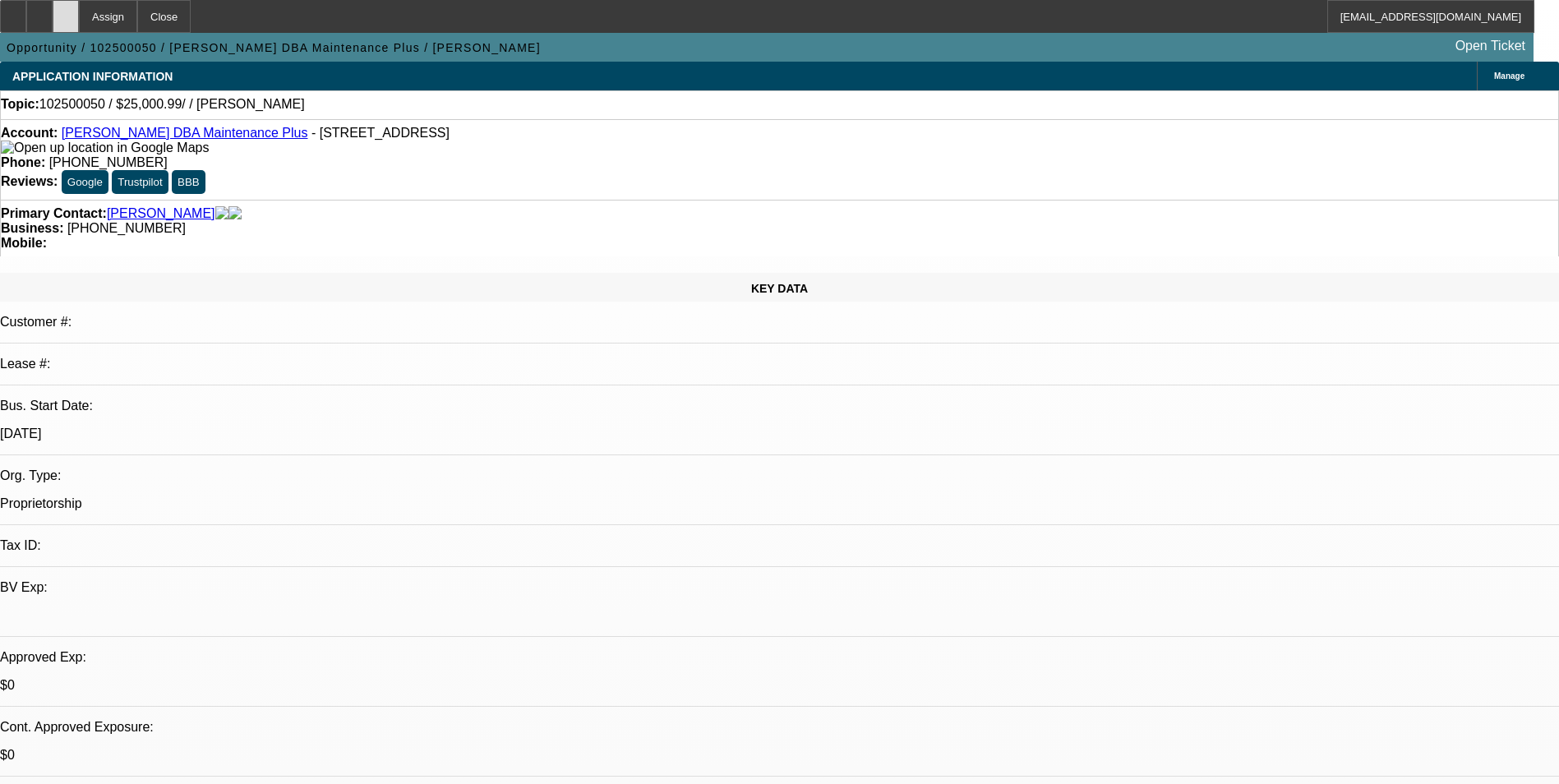
drag, startPoint x: 96, startPoint y: 15, endPoint x: 118, endPoint y: 25, distance: 24.2
click at [79, 15] on div at bounding box center [66, 17] width 26 height 33
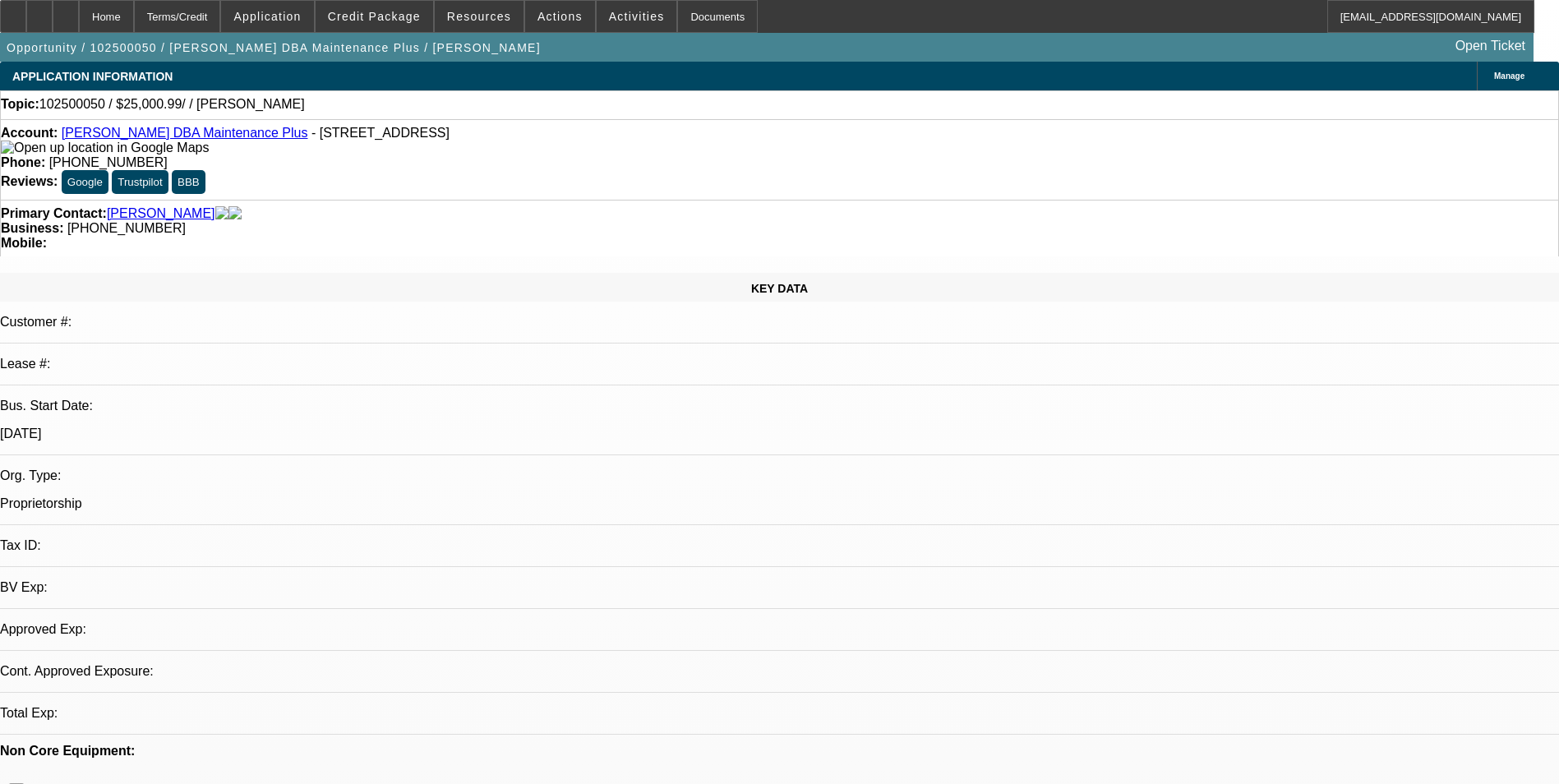
select select "0"
select select "2"
select select "0.1"
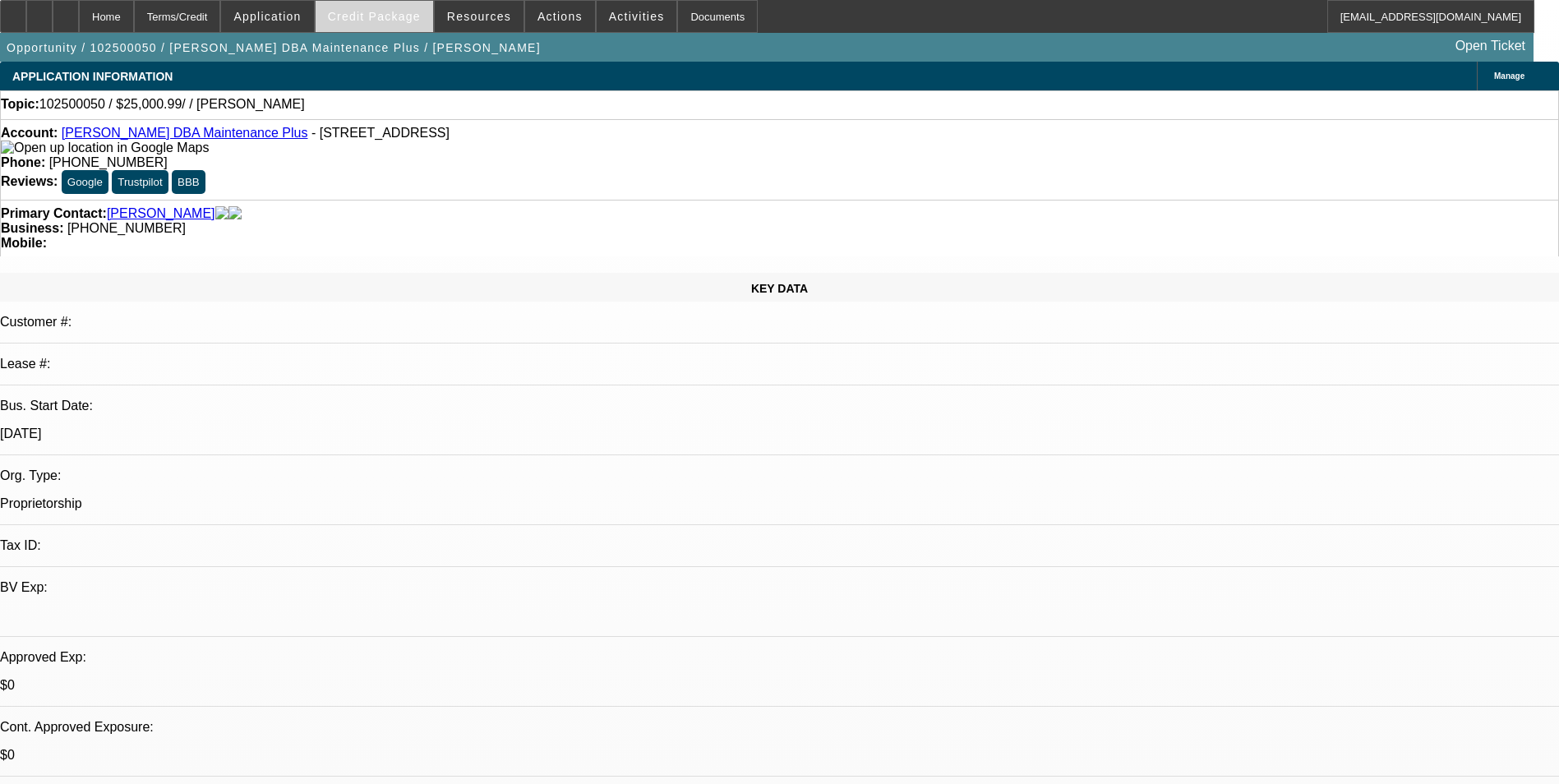
select select "1"
select select "2"
select select "4"
click at [374, 17] on span "Credit Package" at bounding box center [374, 17] width 92 height 13
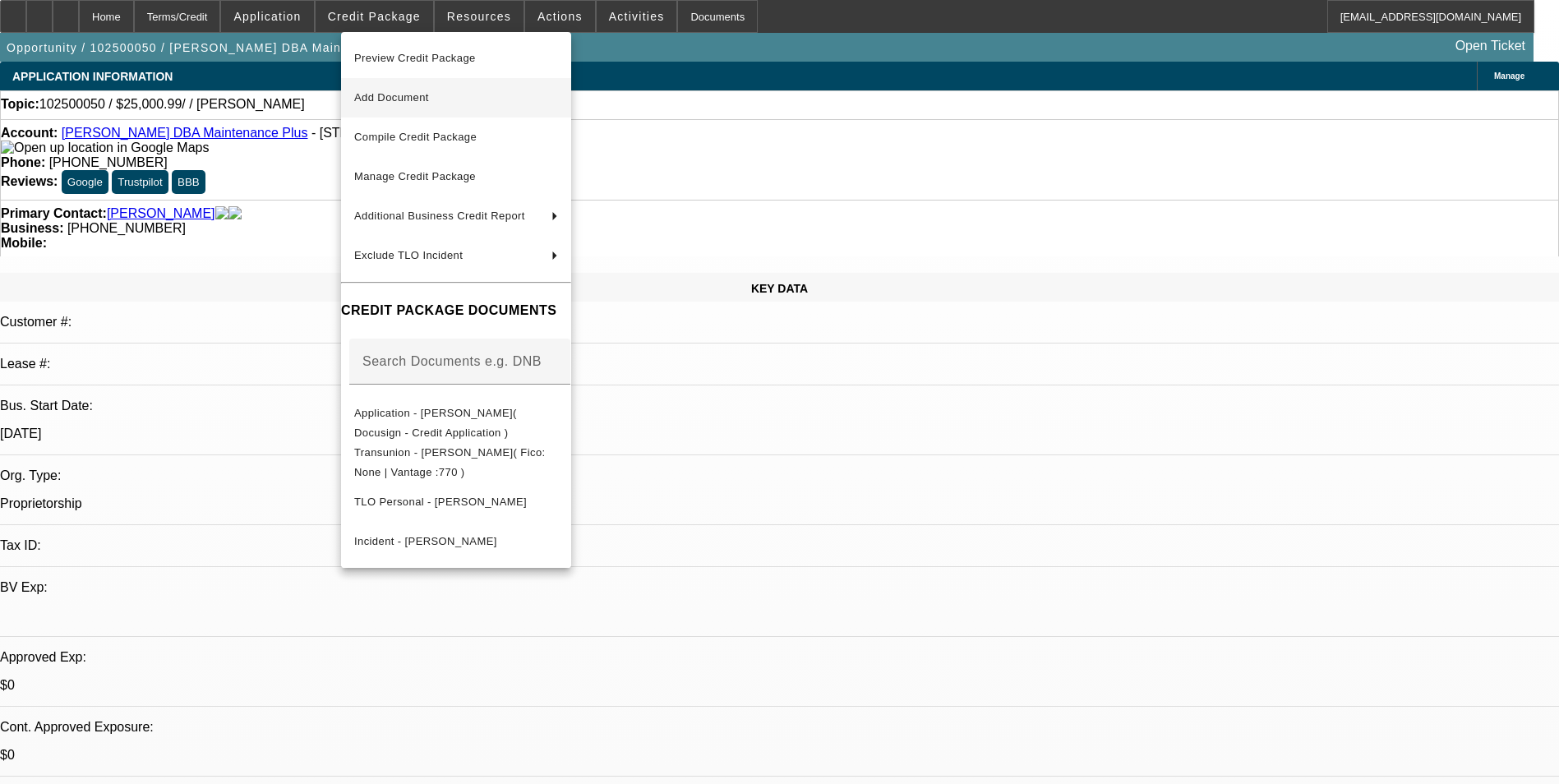
click at [460, 96] on span "Add Document" at bounding box center [456, 98] width 204 height 20
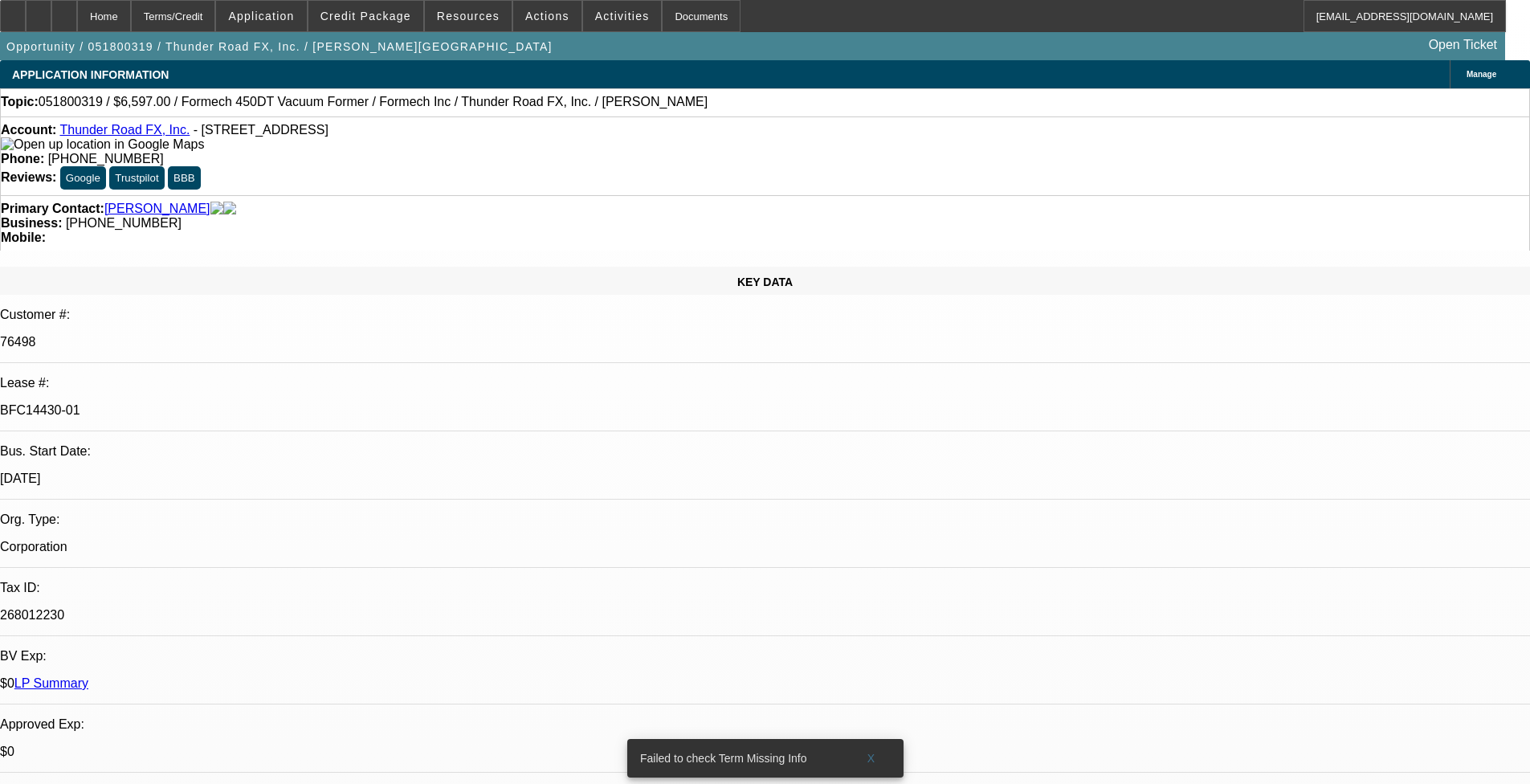
select select "0"
select select "2"
select select "0"
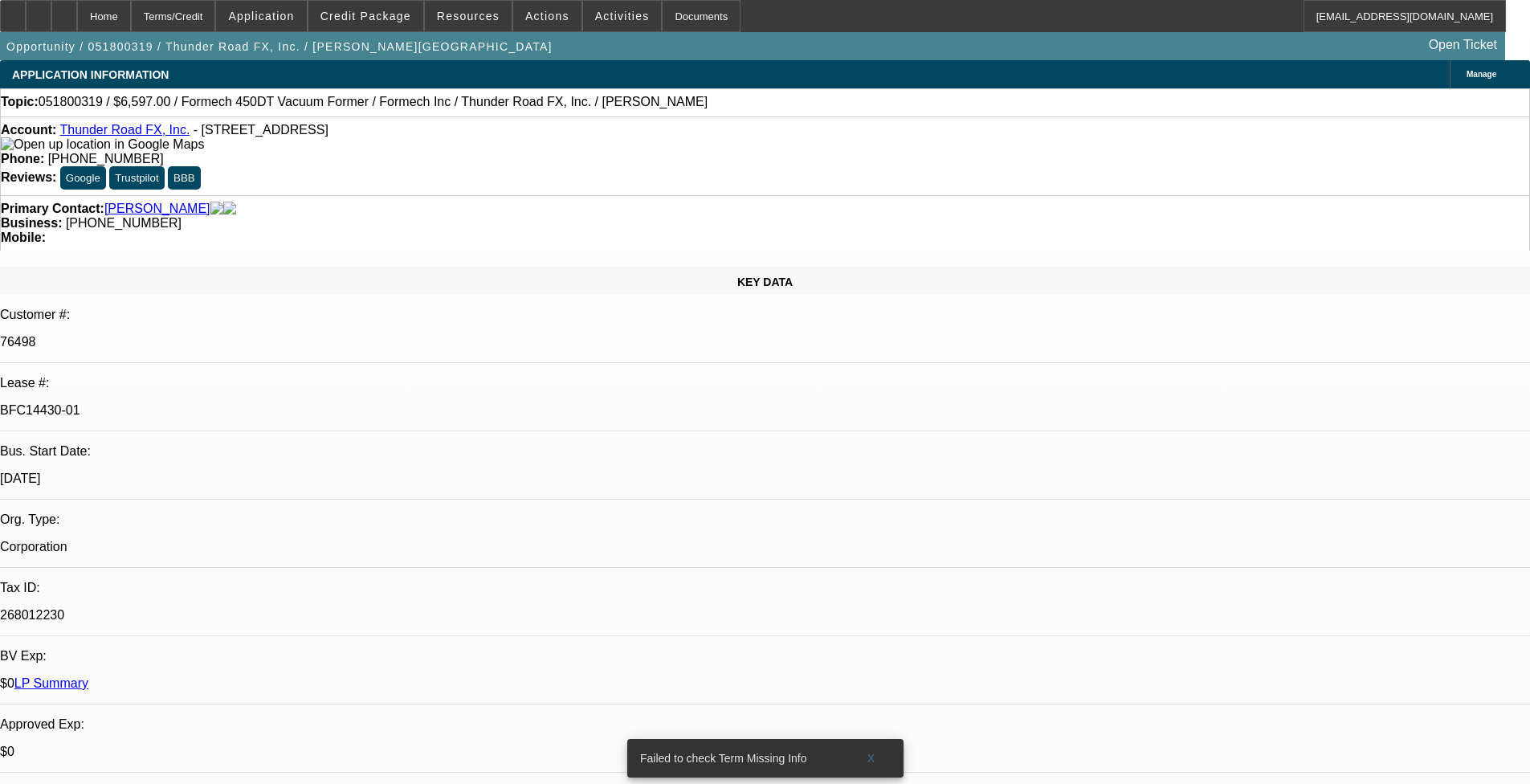
select select "0"
select select "3"
select select "0"
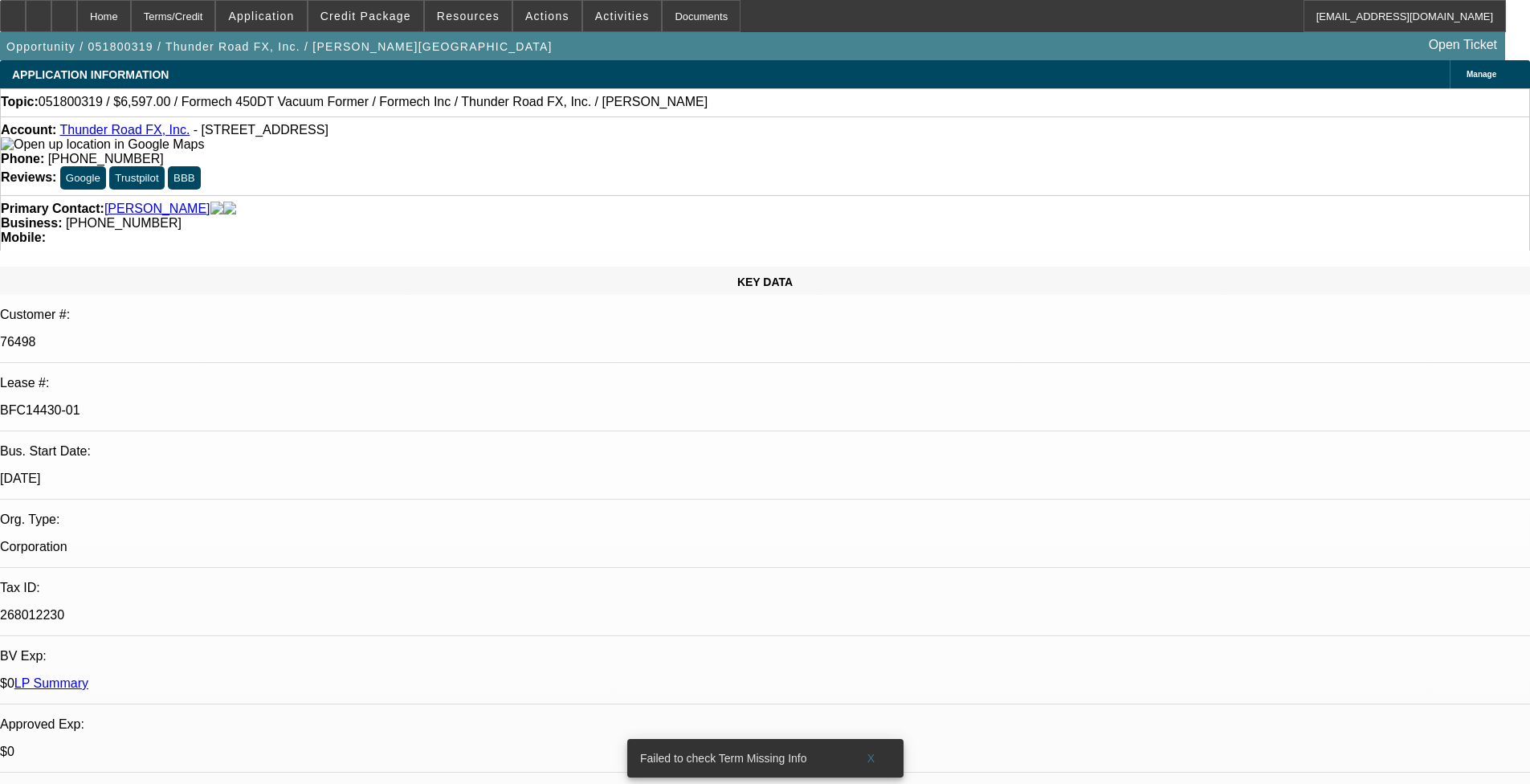
select select "0"
select select "3"
select select "0"
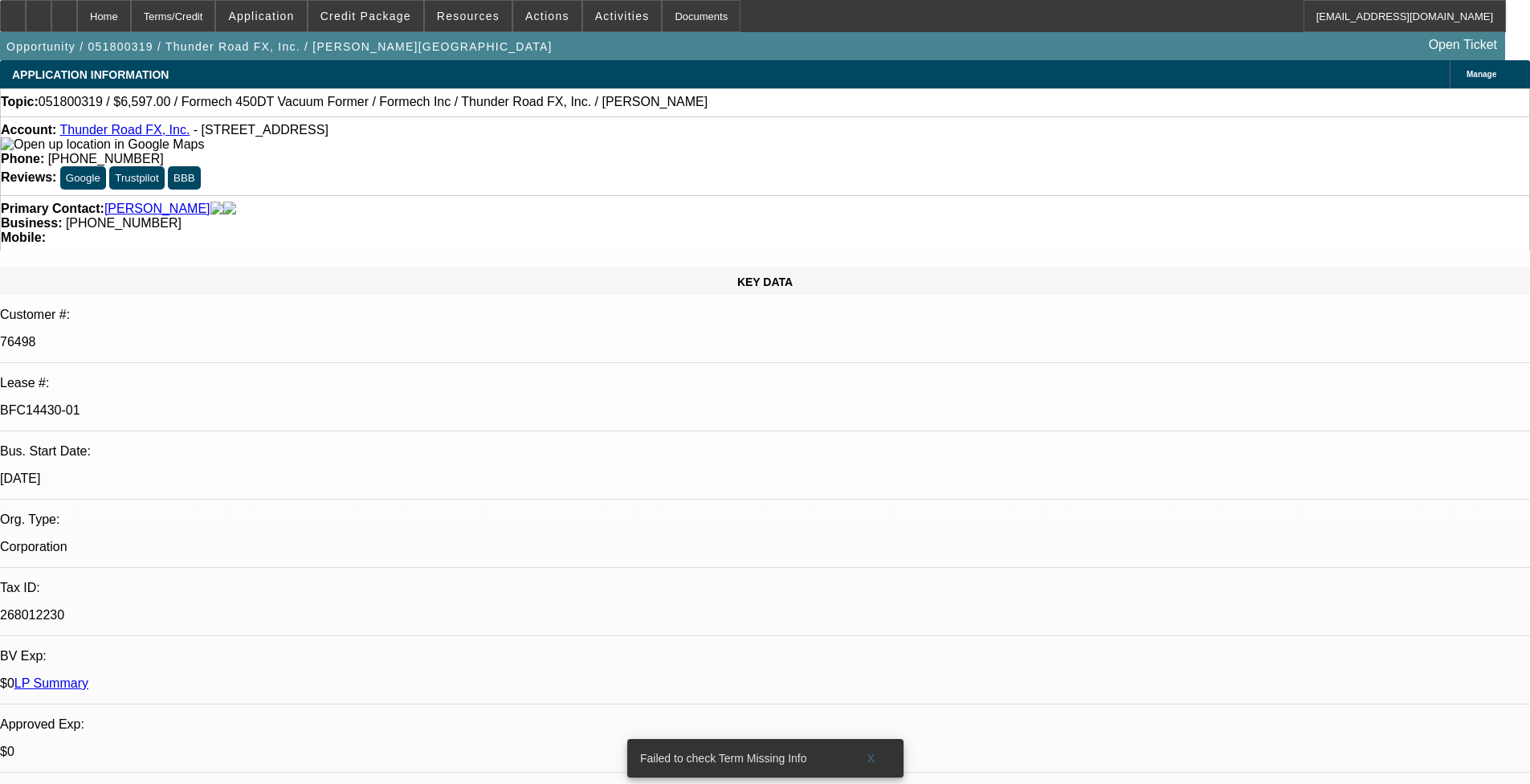
select select "2"
